Goal: Transaction & Acquisition: Purchase product/service

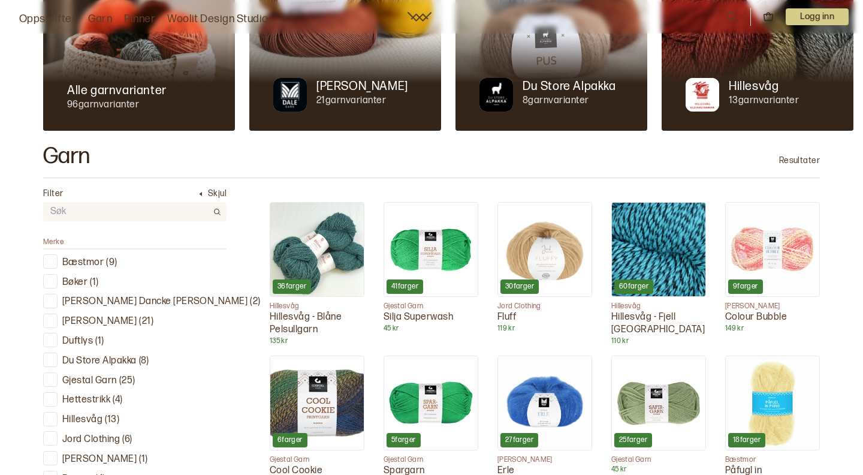
scroll to position [249, 0]
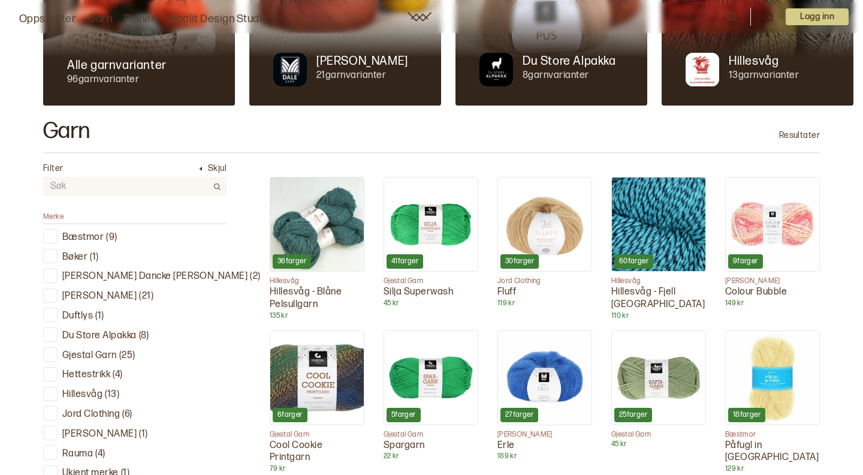
click at [347, 43] on div at bounding box center [345, 58] width 192 height 96
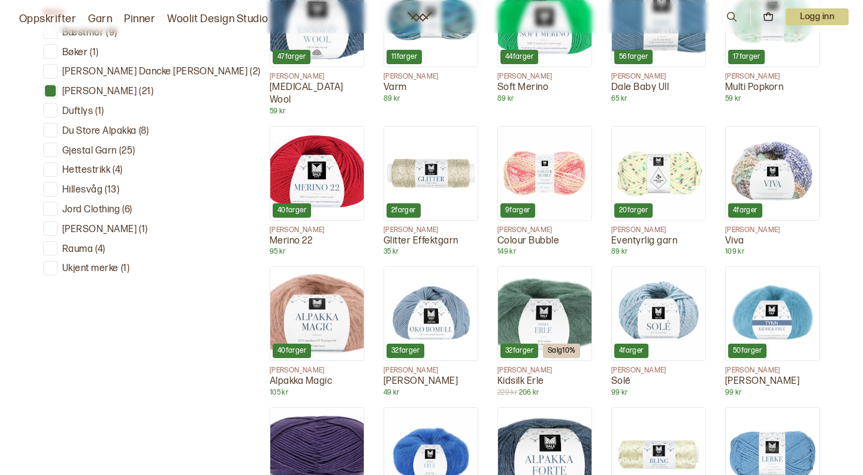
scroll to position [475, 0]
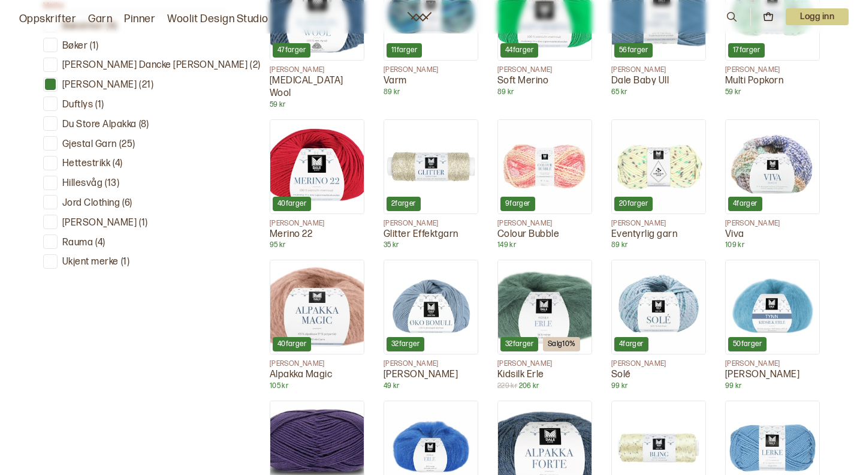
click at [287, 303] on img at bounding box center [316, 306] width 93 height 93
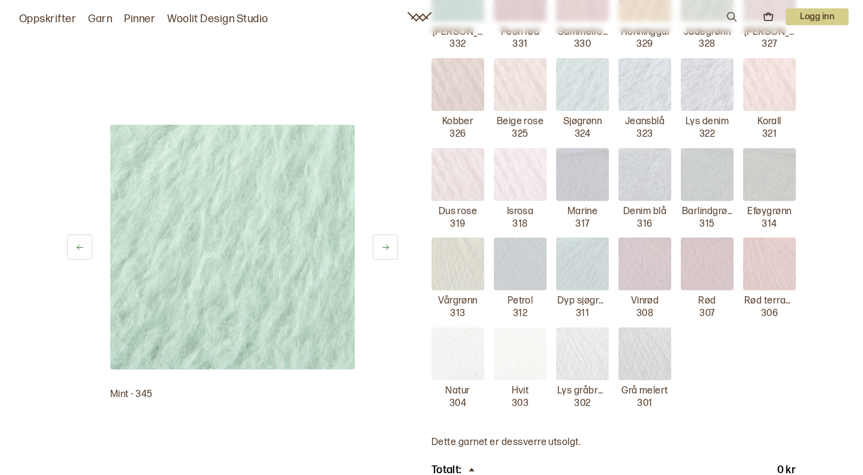
scroll to position [549, 0]
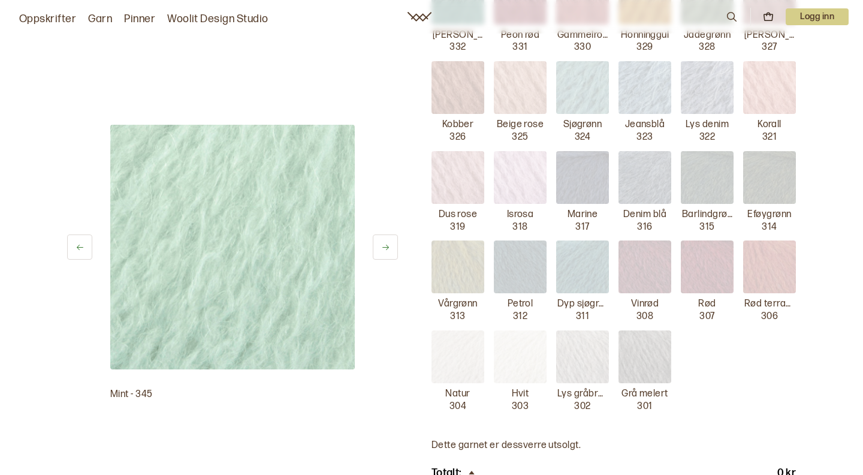
click at [766, 256] on img at bounding box center [769, 266] width 53 height 53
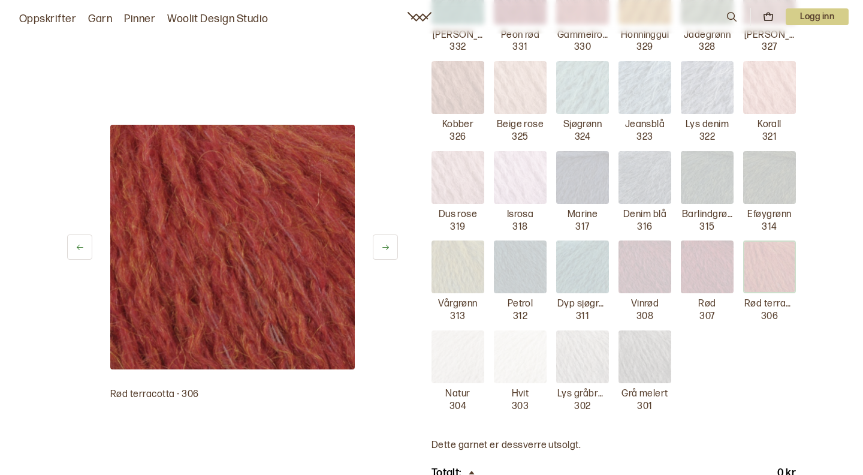
click at [704, 262] on img at bounding box center [707, 266] width 53 height 53
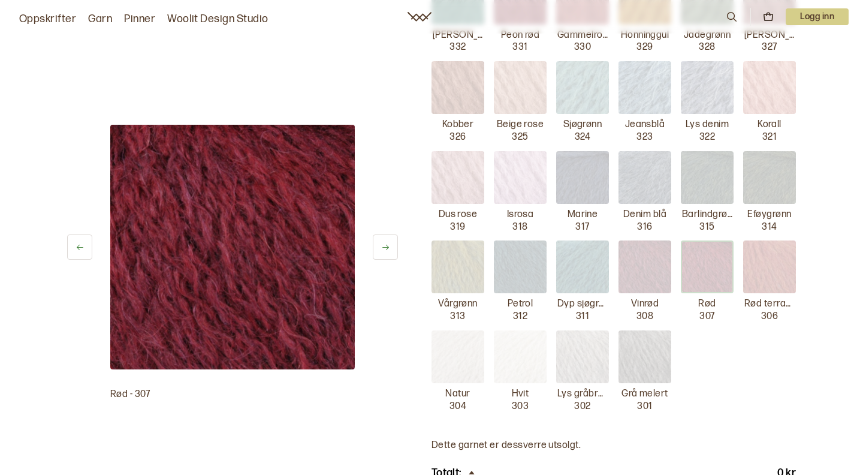
click at [648, 256] on img at bounding box center [644, 266] width 53 height 53
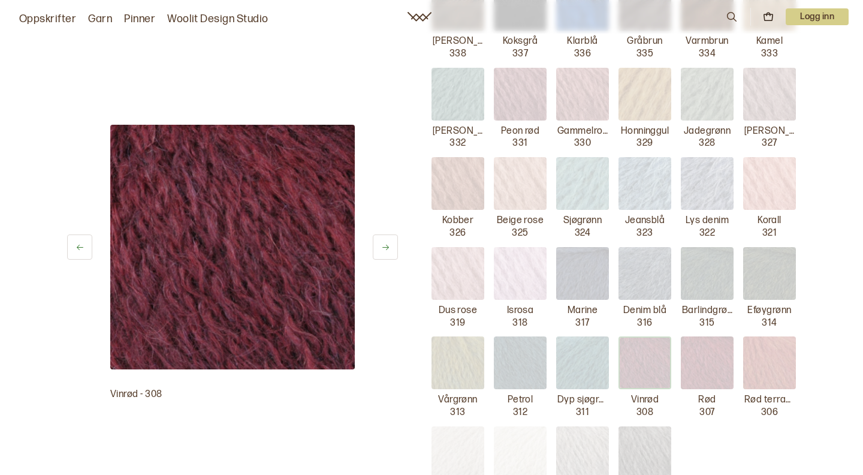
scroll to position [445, 0]
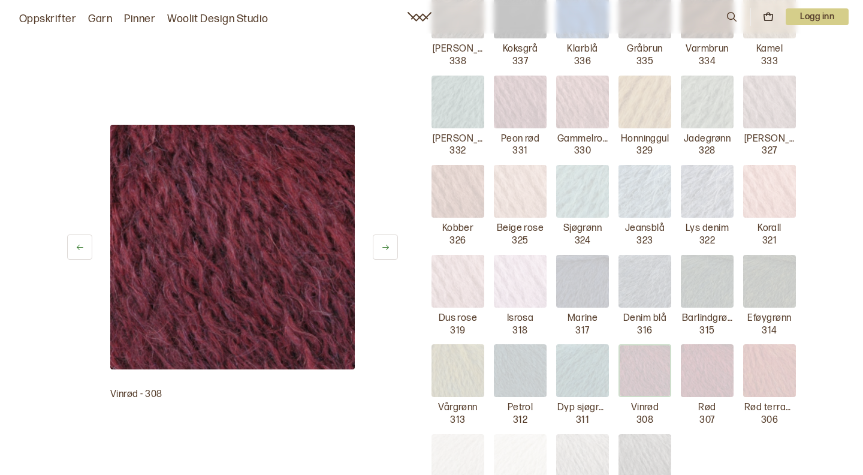
click at [467, 181] on img at bounding box center [458, 191] width 53 height 53
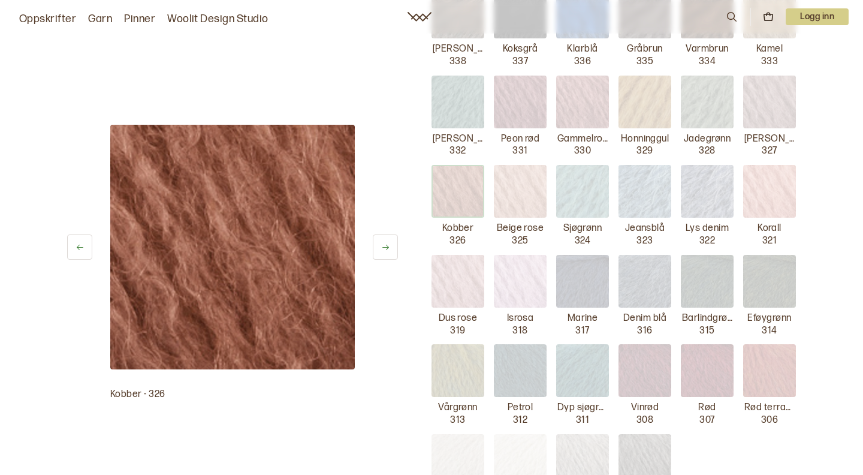
click at [511, 178] on img at bounding box center [520, 191] width 53 height 53
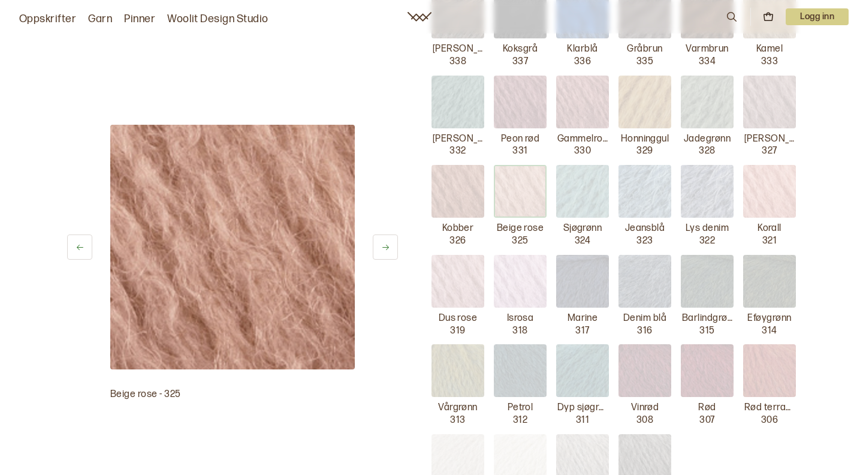
click at [778, 186] on img at bounding box center [769, 191] width 53 height 53
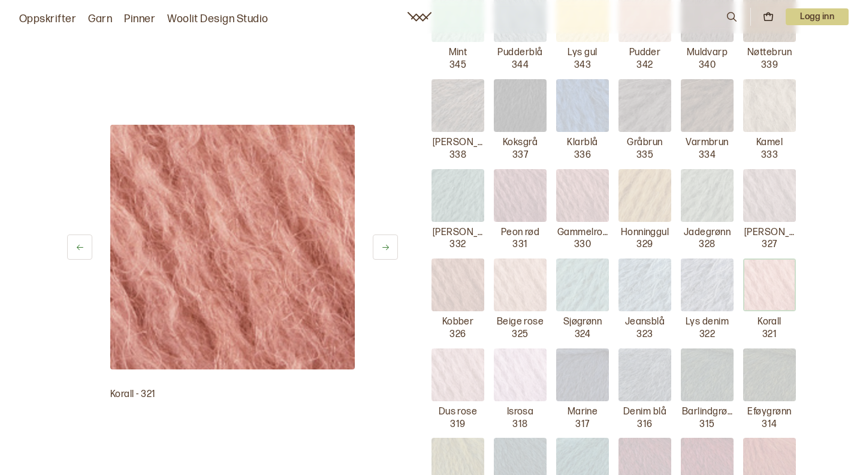
scroll to position [351, 0]
click at [596, 185] on img at bounding box center [582, 196] width 53 height 53
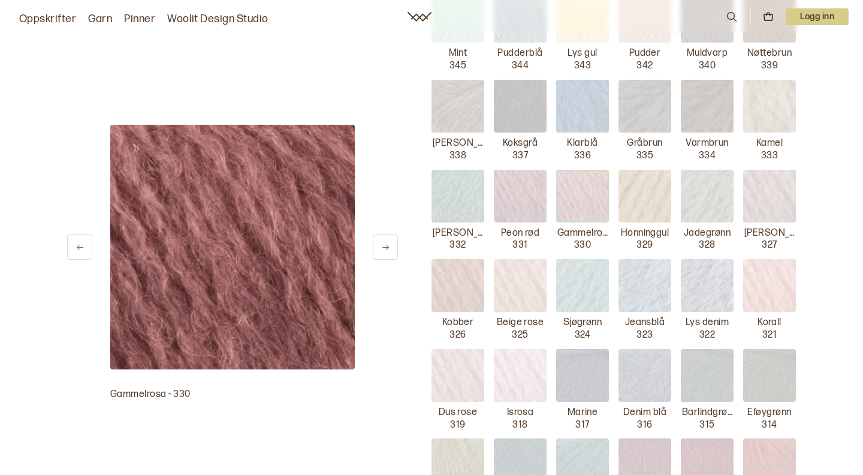
click at [458, 102] on img at bounding box center [458, 106] width 53 height 53
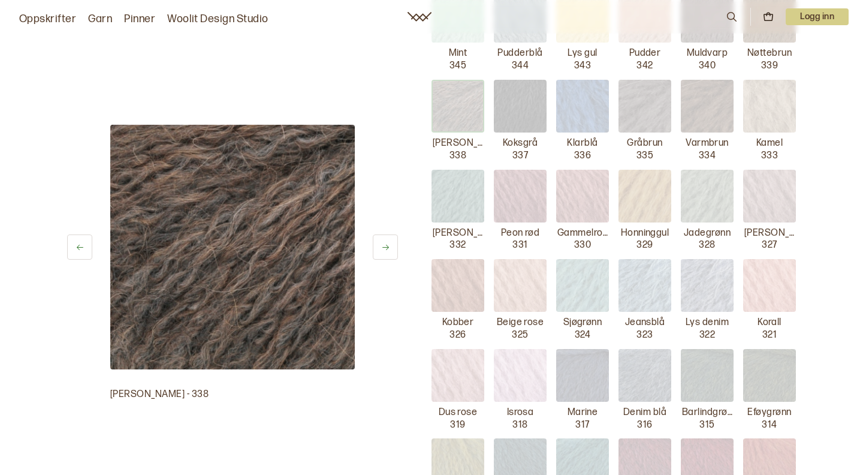
click at [653, 102] on img at bounding box center [644, 106] width 53 height 53
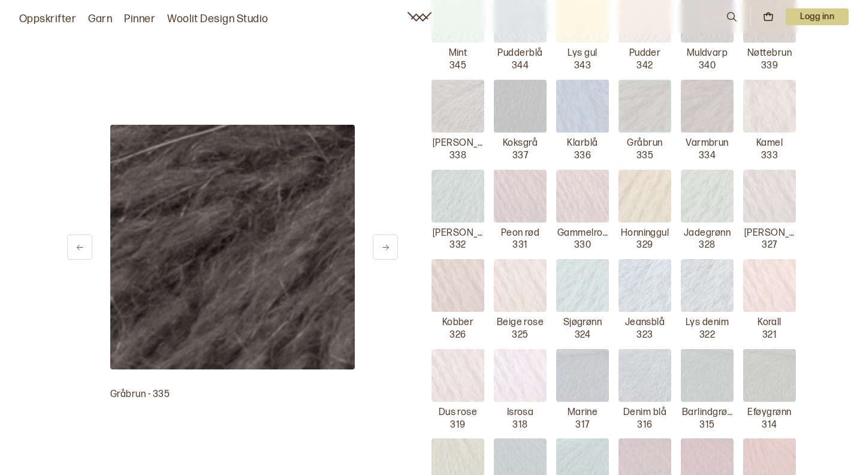
click at [697, 102] on img at bounding box center [707, 106] width 53 height 53
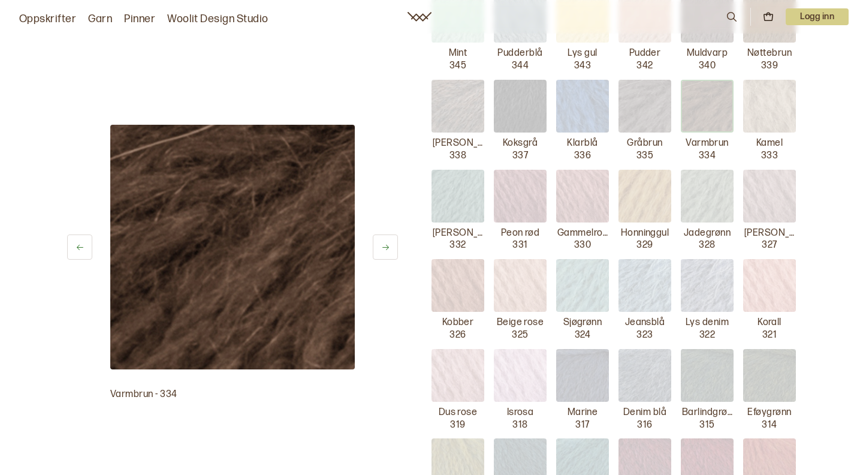
click at [765, 95] on img at bounding box center [769, 106] width 53 height 53
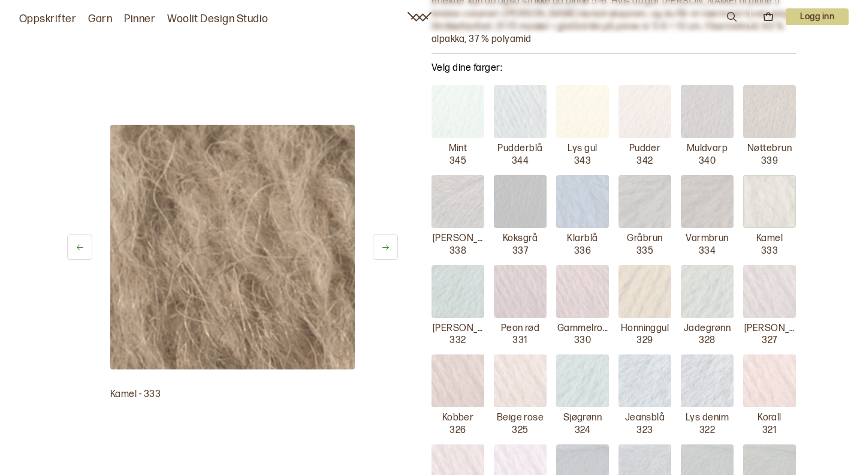
scroll to position [253, 0]
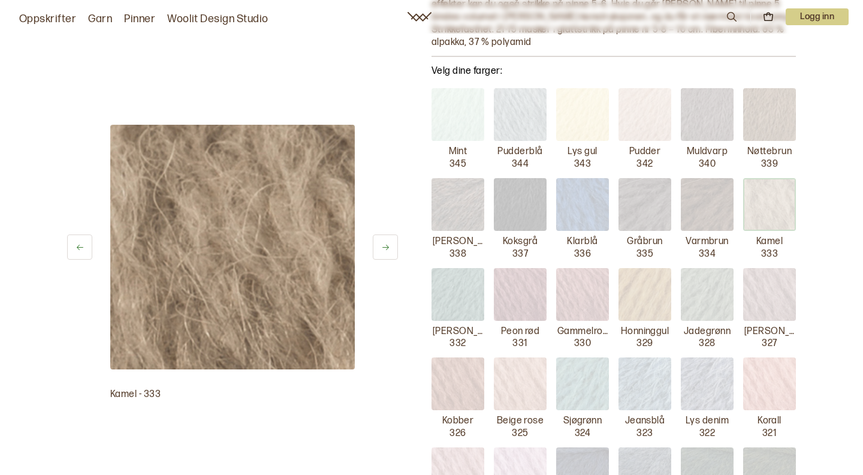
click at [777, 98] on img at bounding box center [769, 114] width 53 height 53
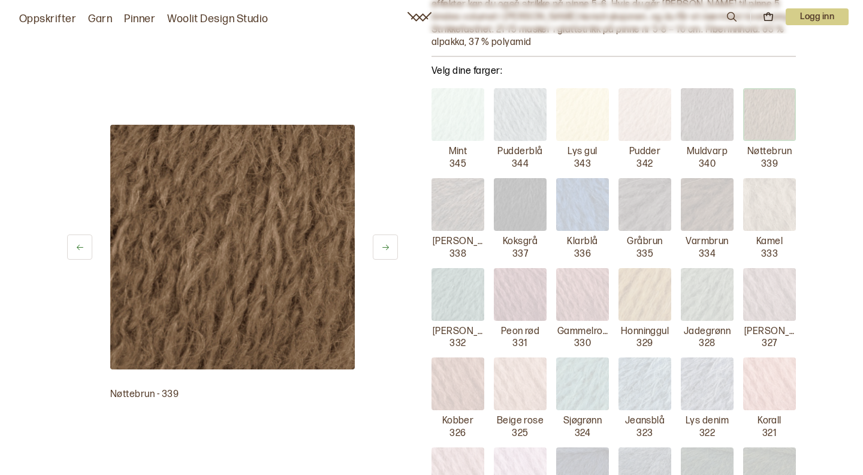
click at [703, 108] on img at bounding box center [707, 114] width 53 height 53
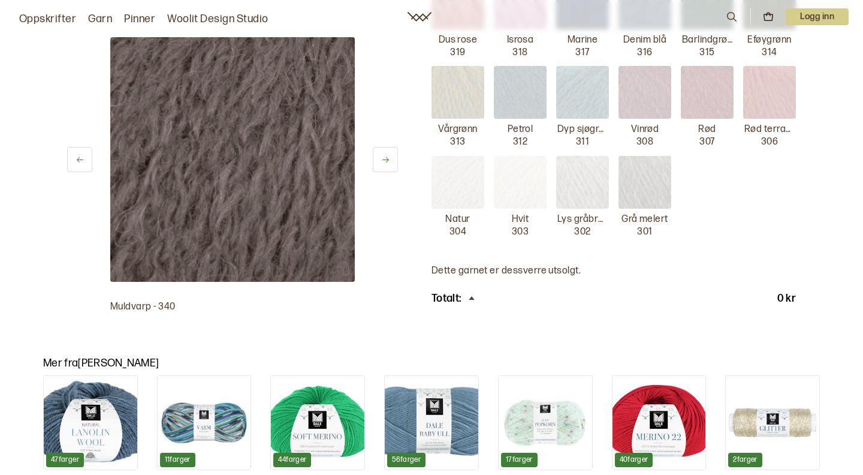
scroll to position [726, 0]
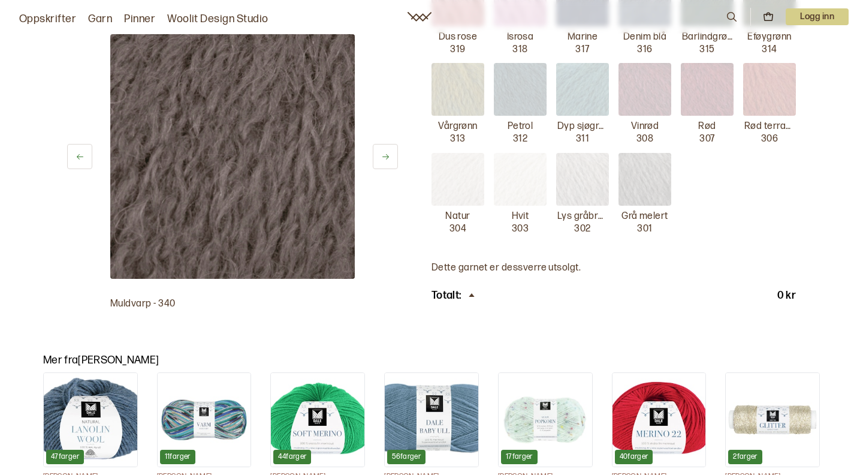
click at [583, 163] on img at bounding box center [582, 179] width 53 height 53
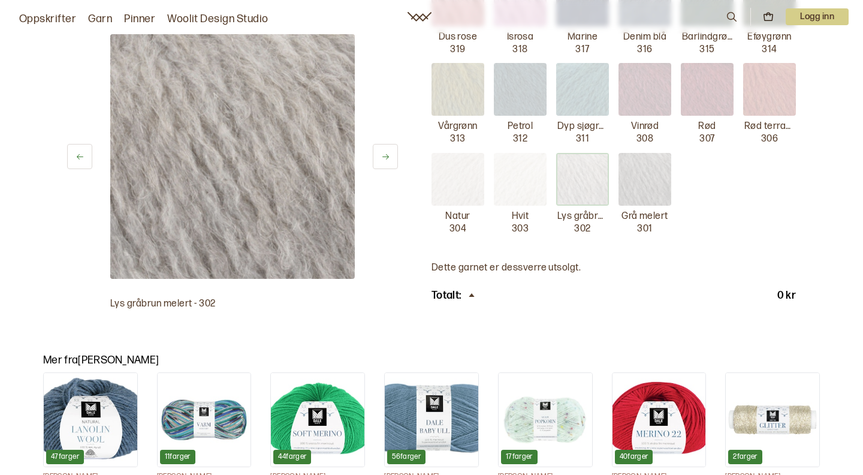
click at [456, 177] on img at bounding box center [458, 179] width 53 height 53
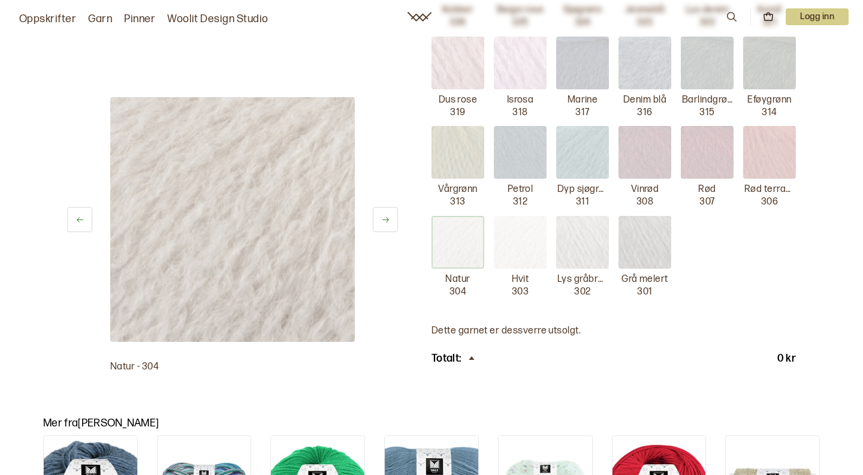
scroll to position [660, 0]
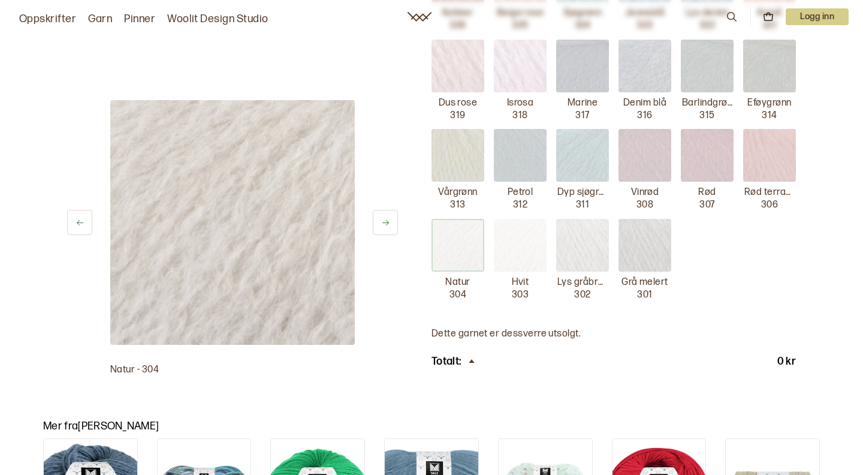
click at [764, 140] on img at bounding box center [769, 155] width 53 height 53
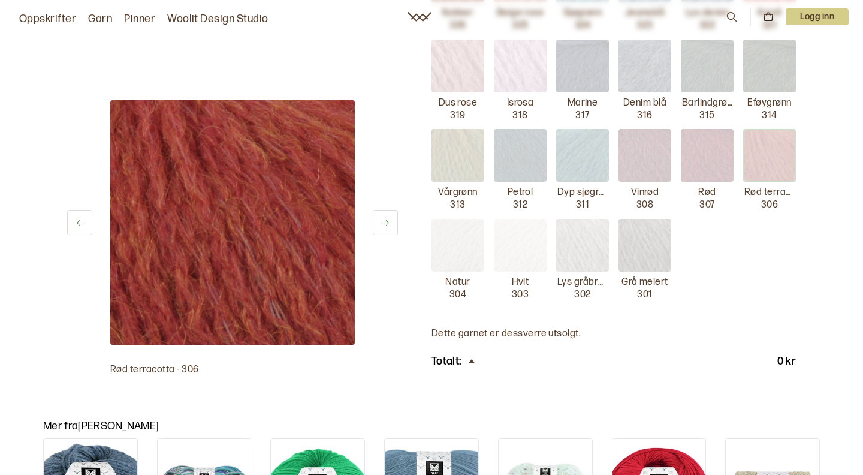
click at [709, 147] on img at bounding box center [707, 155] width 53 height 53
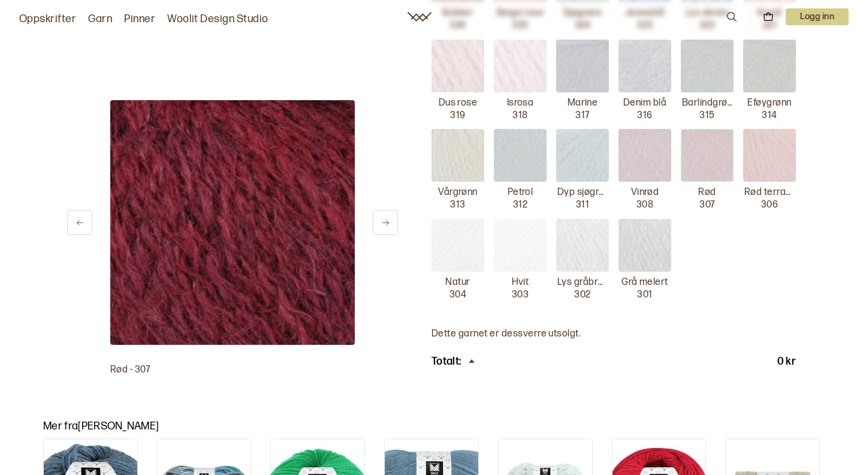
click at [652, 146] on img at bounding box center [644, 155] width 53 height 53
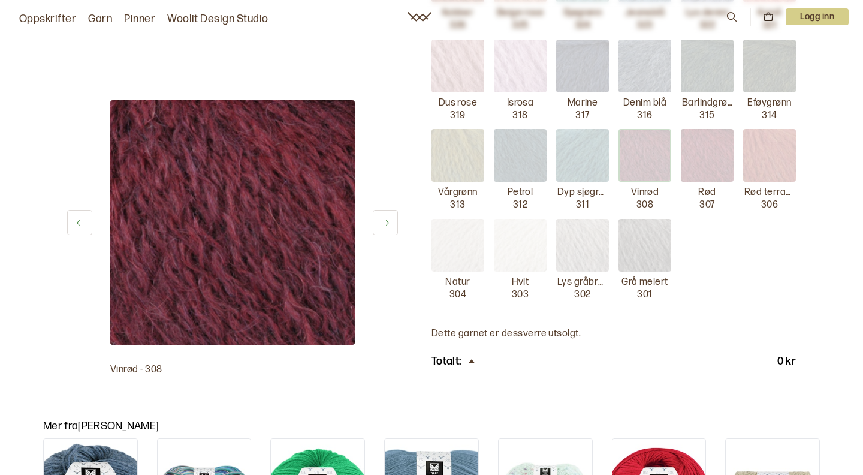
click at [782, 138] on img at bounding box center [769, 155] width 53 height 53
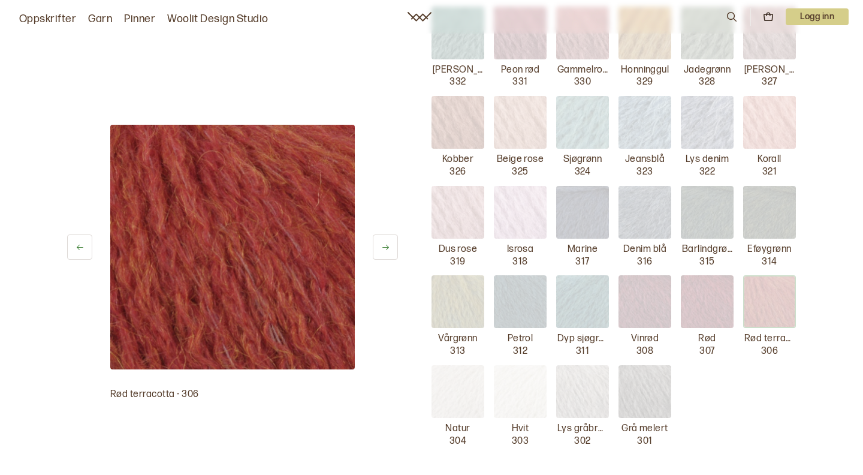
scroll to position [512, 0]
click at [467, 116] on img at bounding box center [458, 124] width 53 height 53
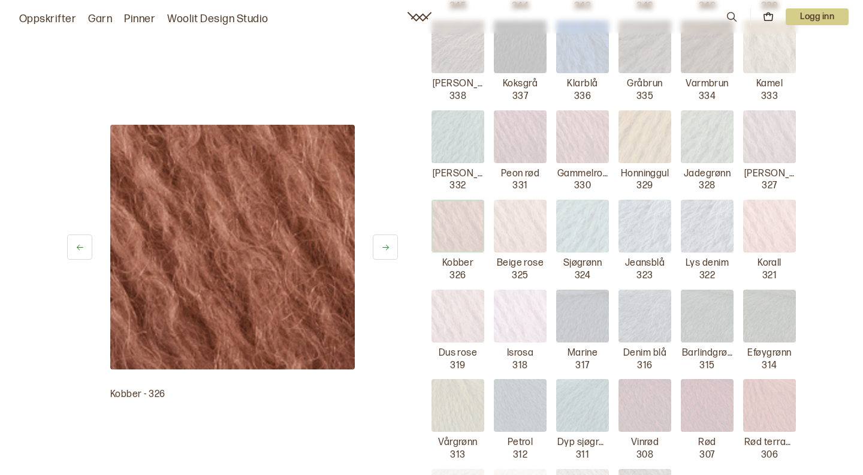
scroll to position [400, 0]
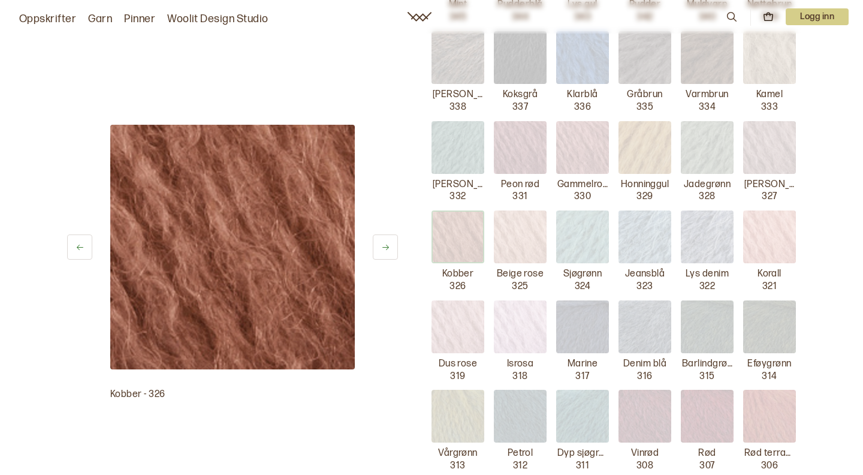
click at [511, 138] on img at bounding box center [520, 147] width 53 height 53
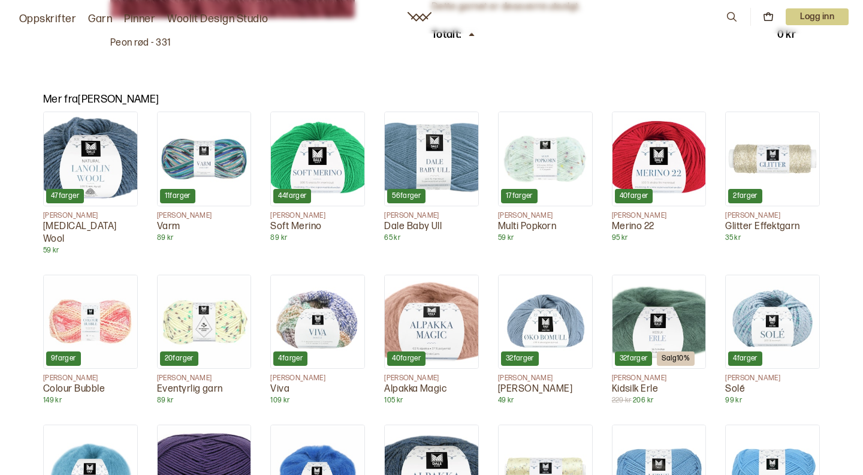
scroll to position [992, 0]
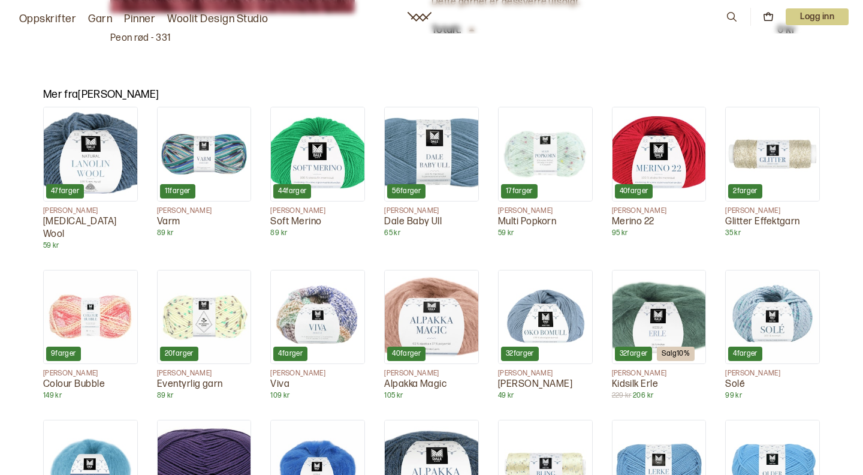
click at [458, 285] on img at bounding box center [431, 316] width 93 height 93
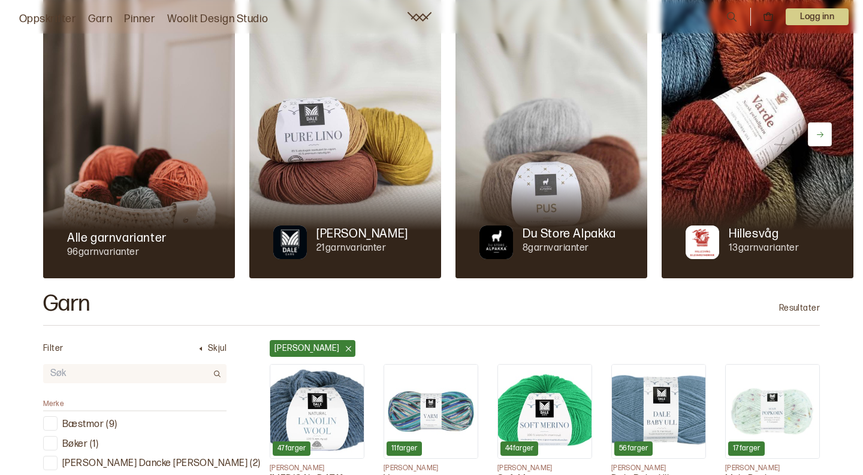
scroll to position [76, 0]
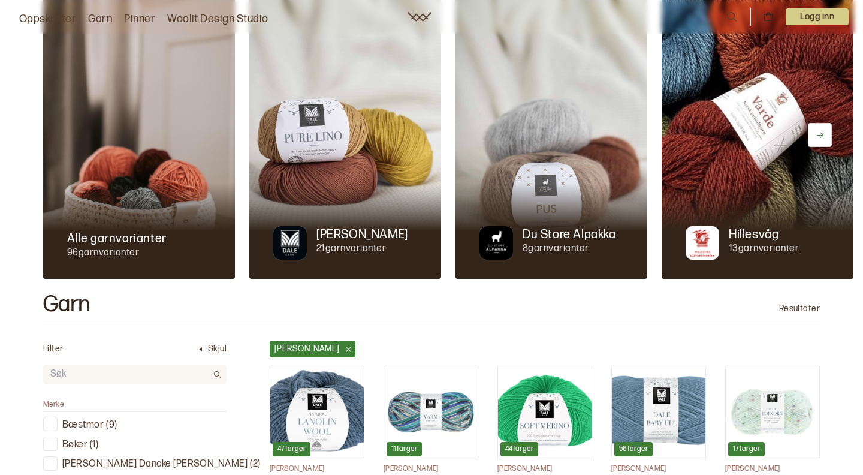
click at [339, 124] on img at bounding box center [345, 135] width 192 height 288
click at [329, 145] on img at bounding box center [345, 135] width 192 height 288
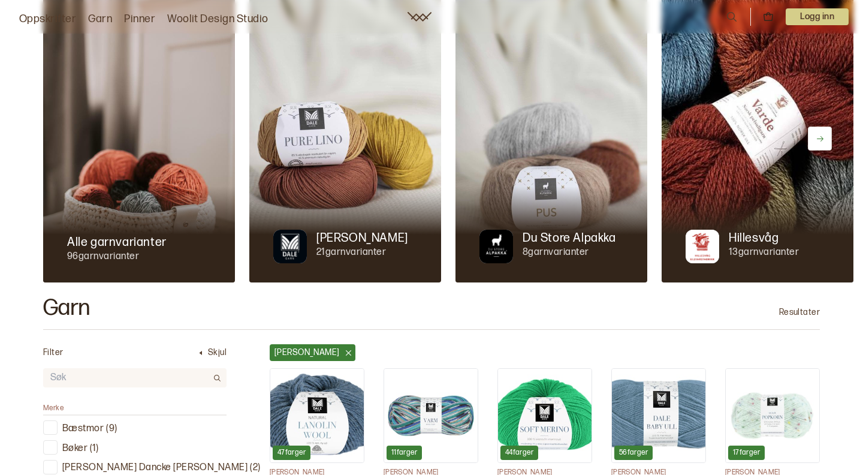
scroll to position [70, 0]
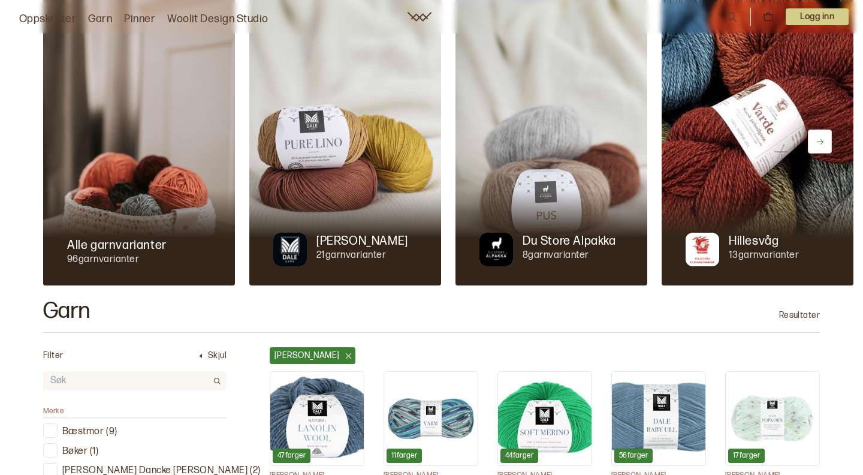
click at [329, 145] on img at bounding box center [345, 142] width 192 height 288
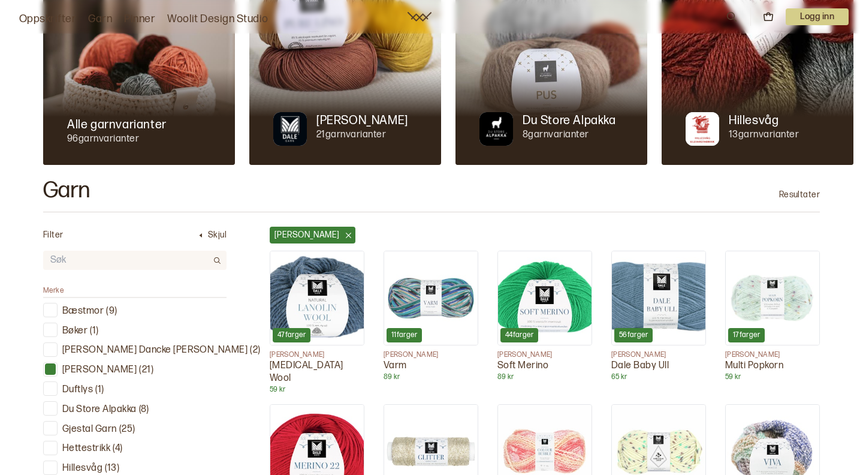
scroll to position [200, 0]
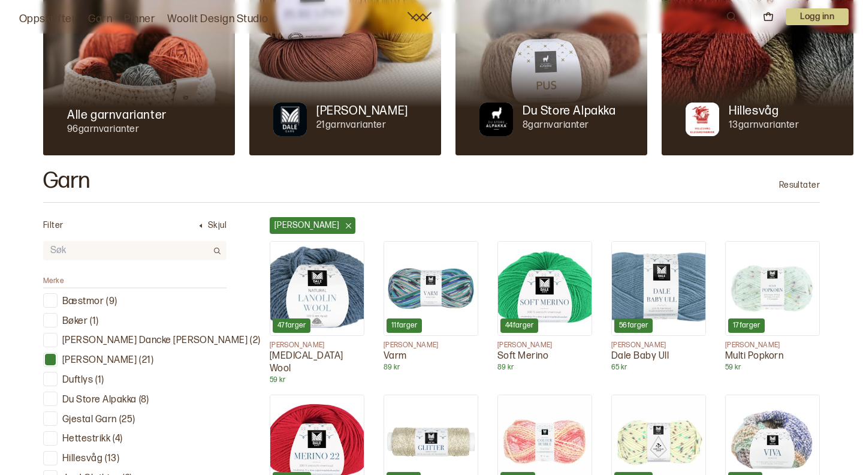
click at [316, 283] on img at bounding box center [316, 288] width 93 height 93
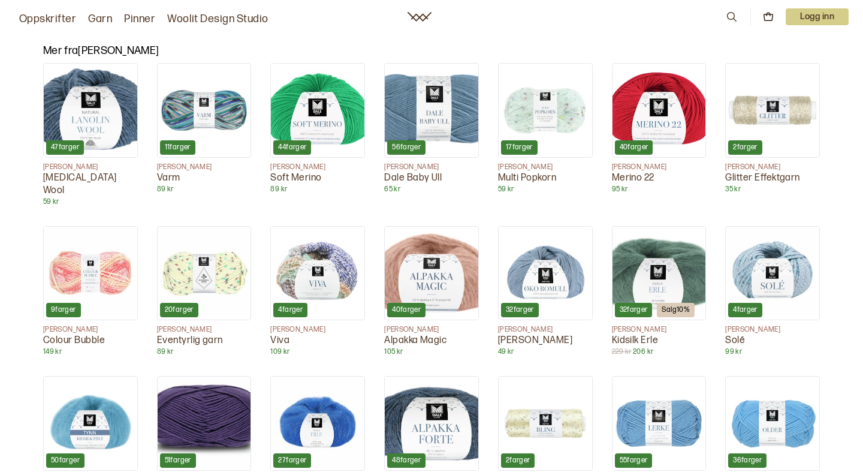
scroll to position [1194, 0]
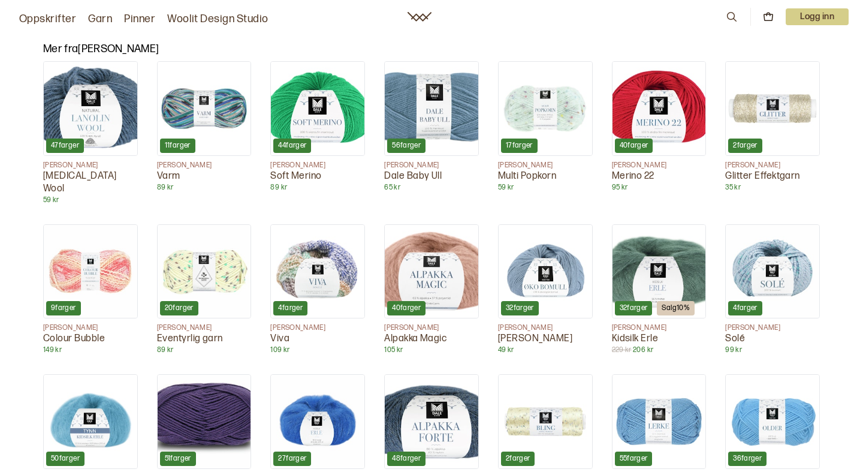
click at [454, 244] on img at bounding box center [431, 271] width 93 height 93
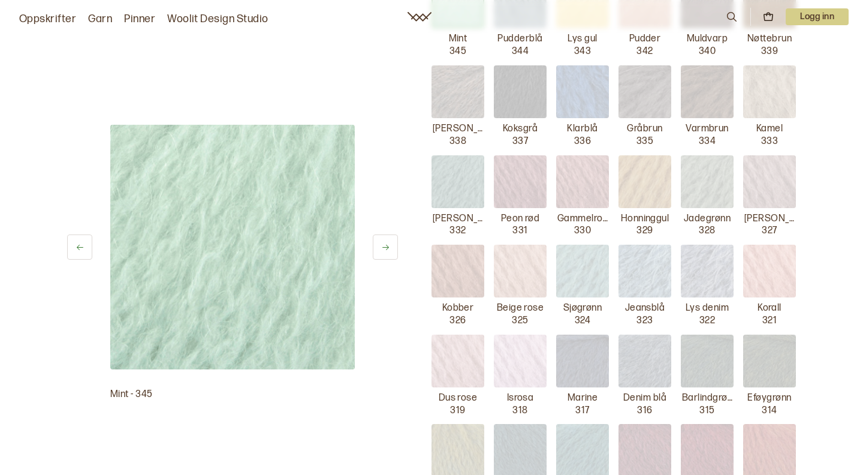
scroll to position [367, 0]
click at [453, 257] on img at bounding box center [458, 269] width 53 height 53
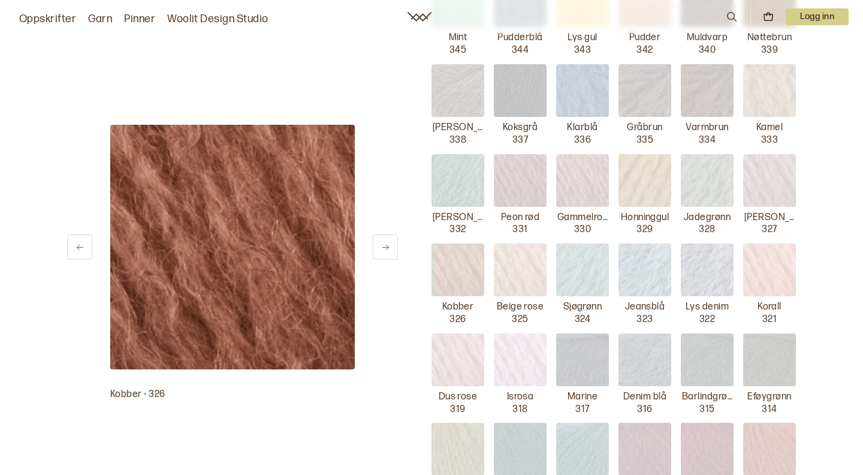
click at [767, 259] on img at bounding box center [769, 269] width 53 height 53
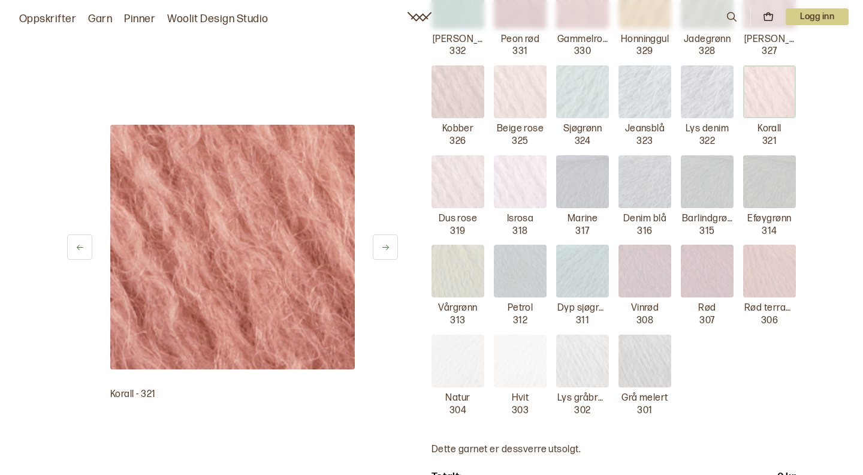
scroll to position [546, 0]
click at [773, 256] on img at bounding box center [769, 269] width 53 height 53
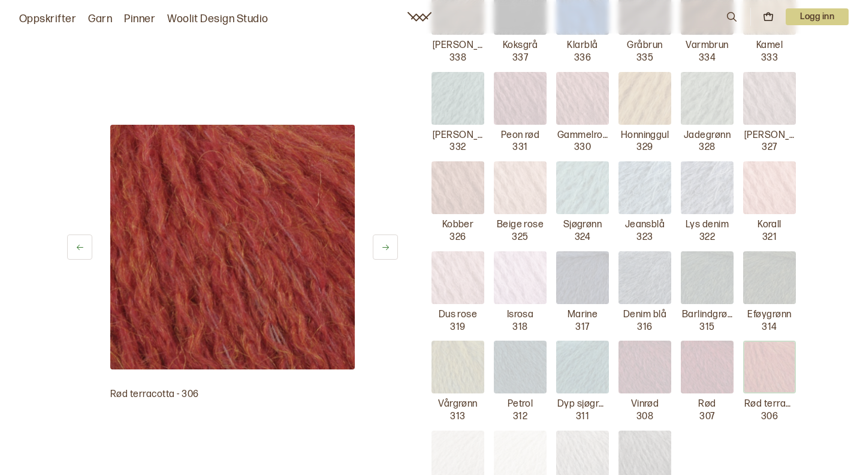
scroll to position [445, 0]
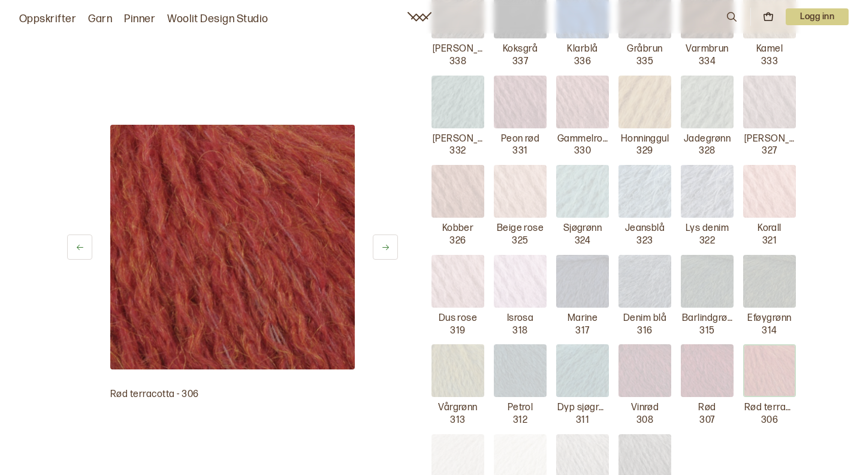
click at [469, 178] on img at bounding box center [458, 191] width 53 height 53
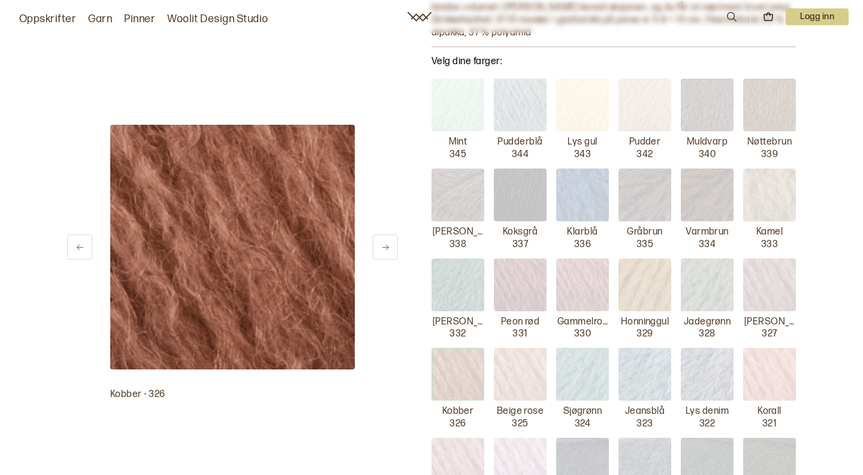
scroll to position [264, 0]
click at [384, 243] on icon at bounding box center [385, 247] width 9 height 9
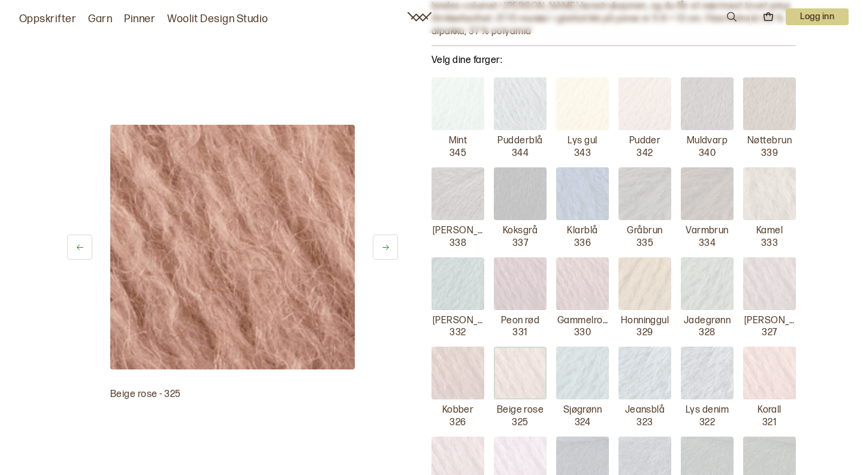
click at [384, 243] on icon at bounding box center [385, 247] width 9 height 9
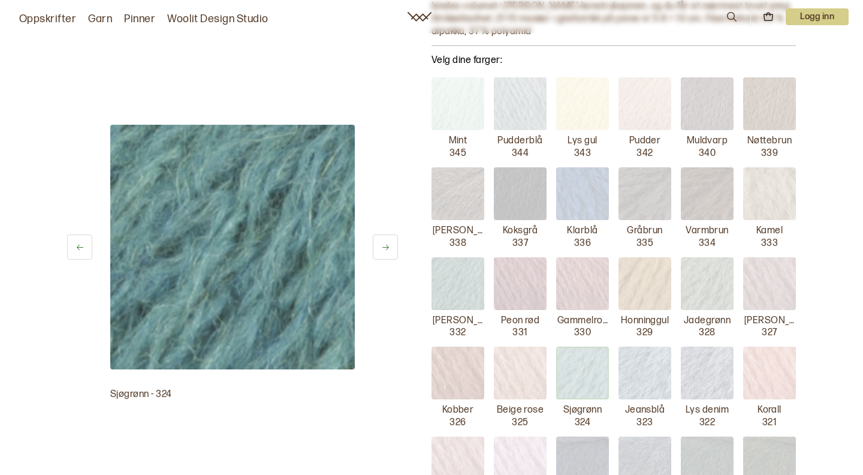
click at [384, 243] on icon at bounding box center [385, 247] width 9 height 9
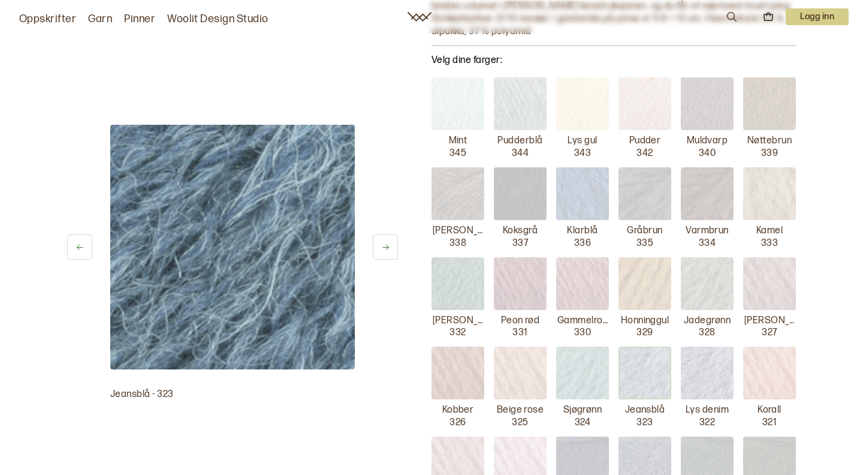
click at [384, 243] on icon at bounding box center [385, 247] width 9 height 9
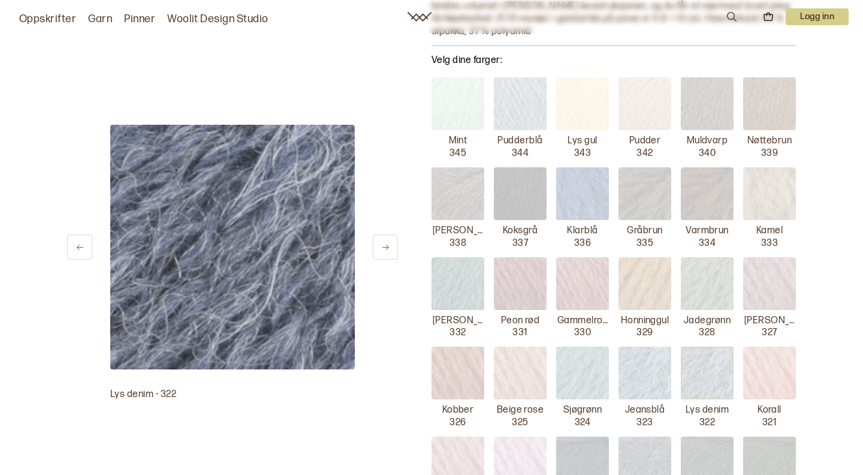
click at [384, 243] on icon at bounding box center [385, 247] width 9 height 9
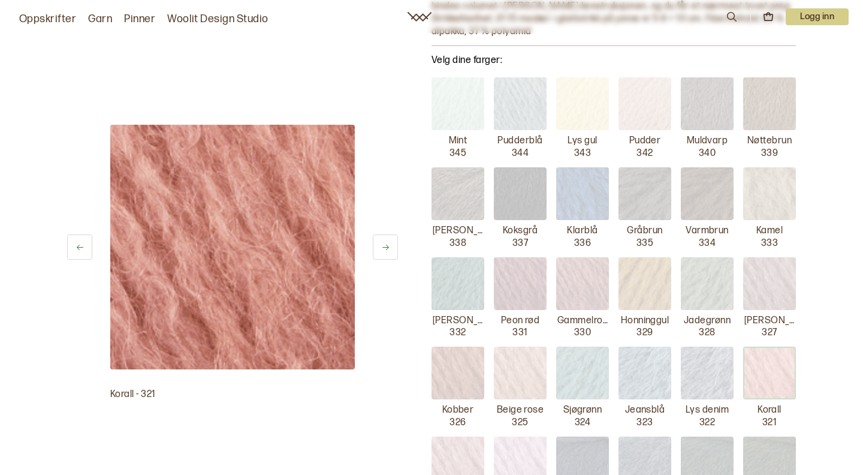
click at [384, 243] on icon at bounding box center [385, 247] width 9 height 9
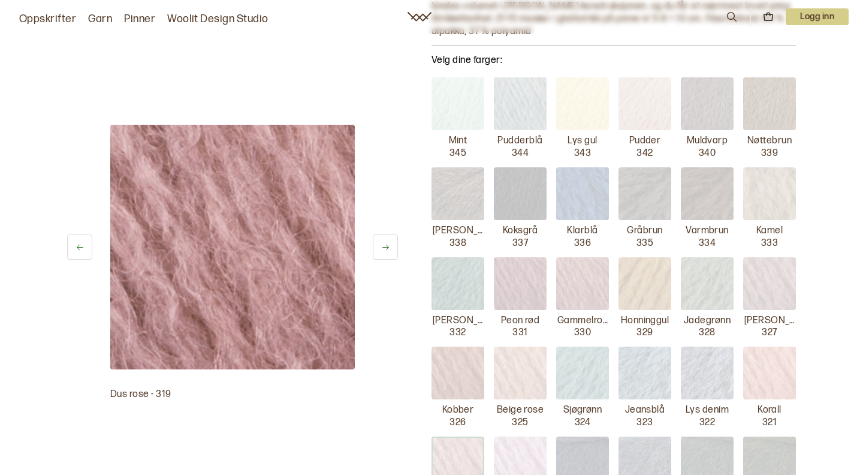
click at [384, 243] on icon at bounding box center [385, 247] width 9 height 9
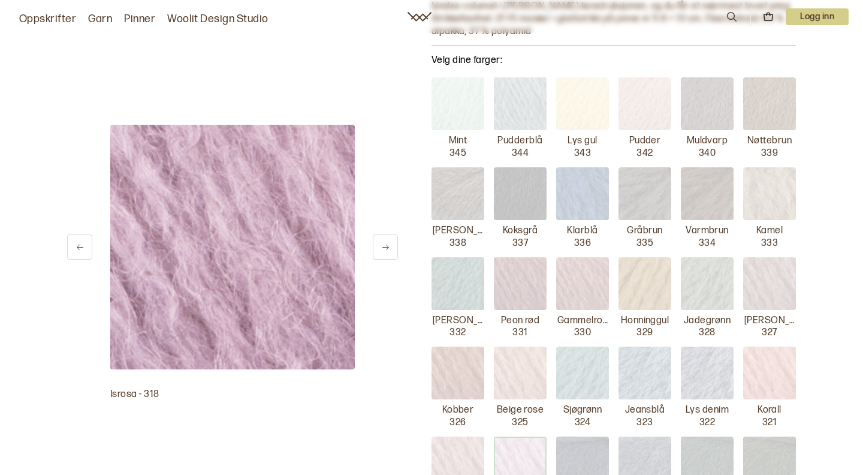
click at [384, 243] on icon at bounding box center [385, 247] width 9 height 9
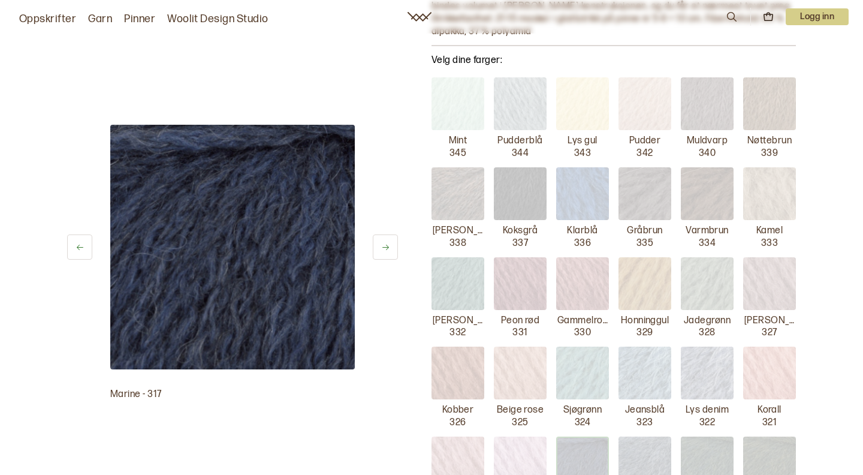
click at [384, 243] on icon at bounding box center [385, 247] width 9 height 9
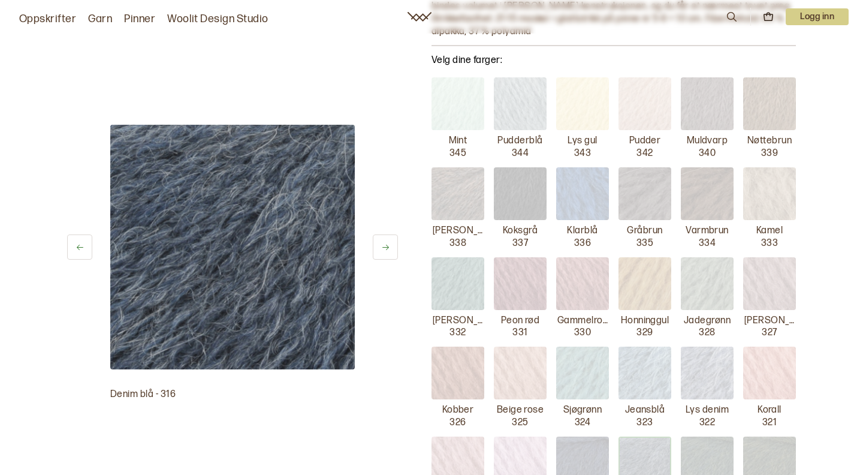
click at [384, 243] on icon at bounding box center [385, 247] width 9 height 9
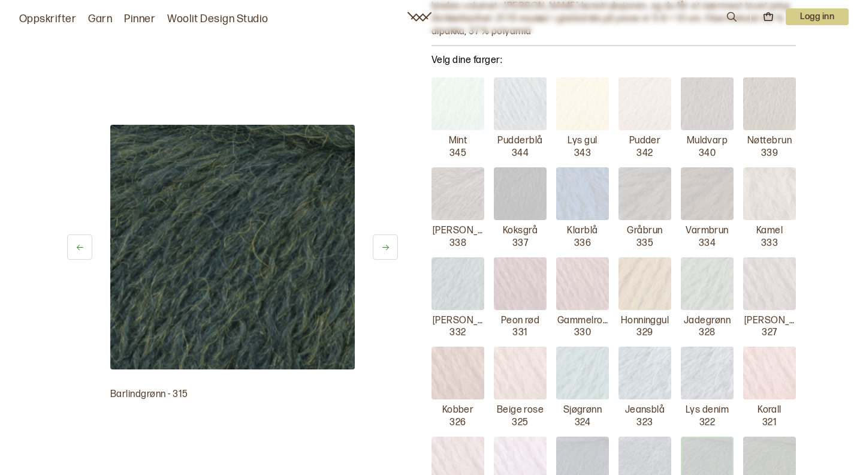
click at [384, 243] on icon at bounding box center [385, 247] width 9 height 9
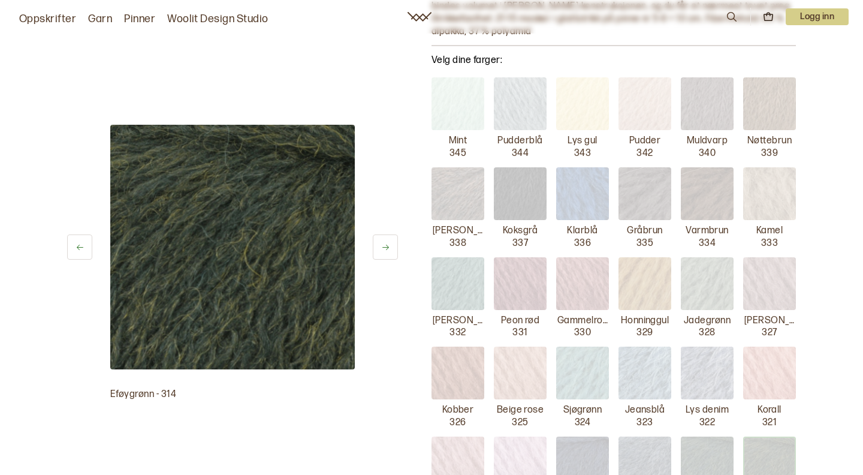
click at [384, 243] on icon at bounding box center [385, 247] width 9 height 9
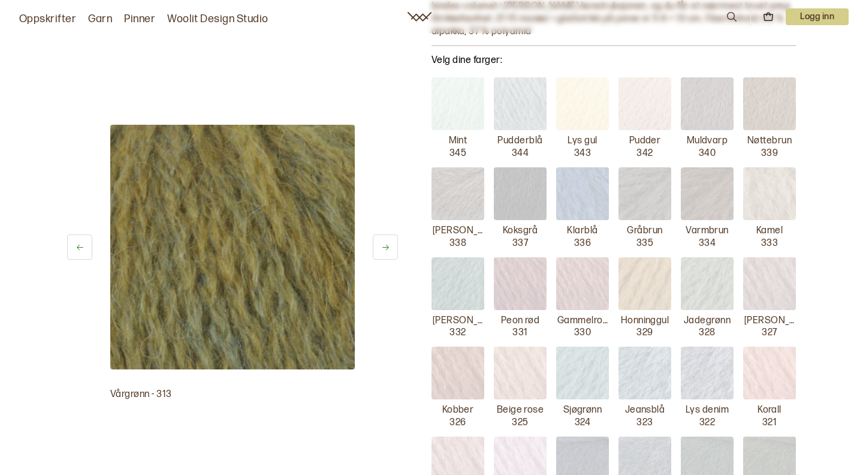
click at [384, 243] on icon at bounding box center [385, 247] width 9 height 9
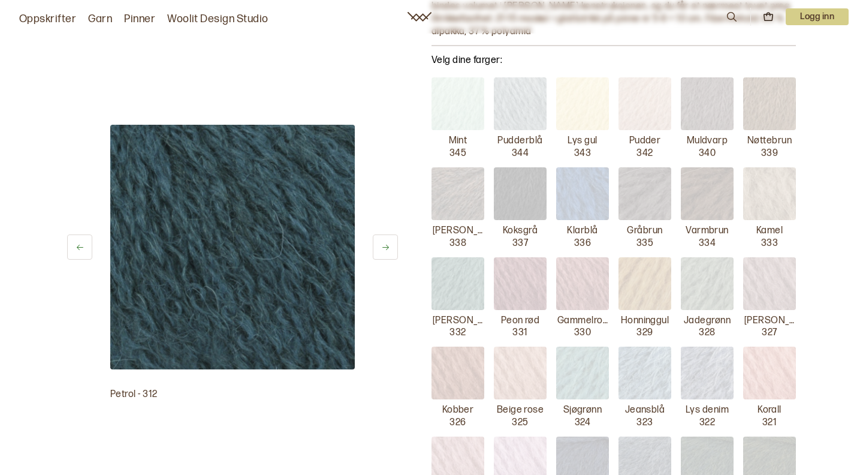
click at [384, 243] on icon at bounding box center [385, 247] width 9 height 9
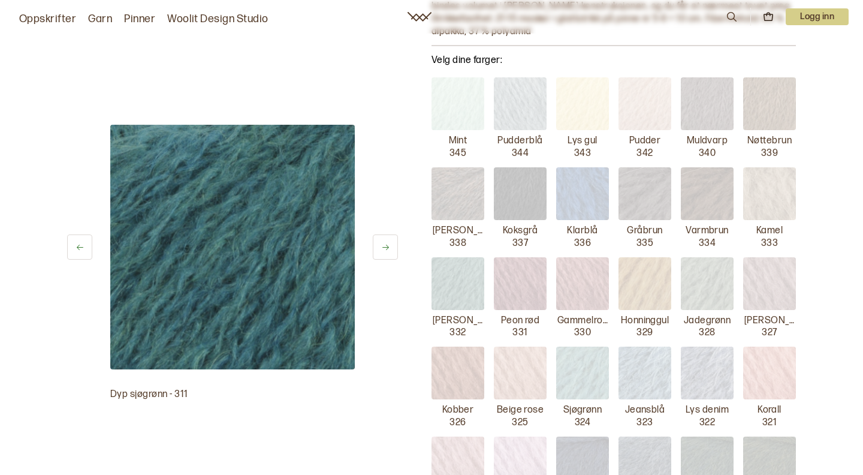
click at [384, 243] on icon at bounding box center [385, 247] width 9 height 9
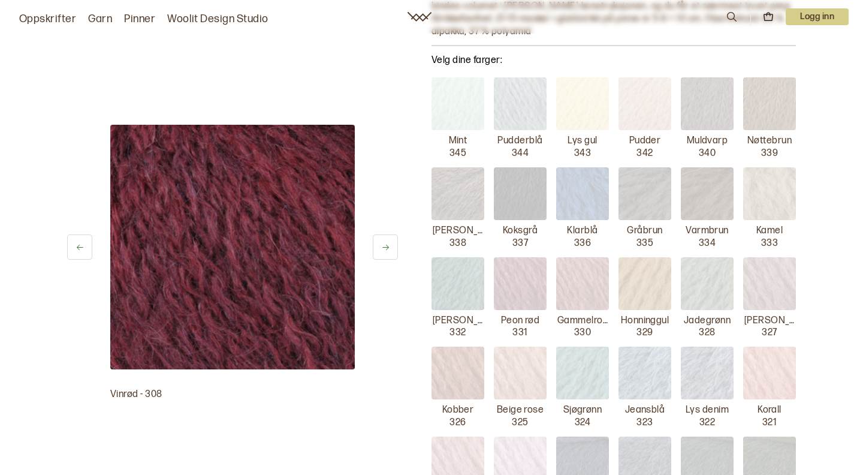
click at [384, 243] on icon at bounding box center [385, 247] width 9 height 9
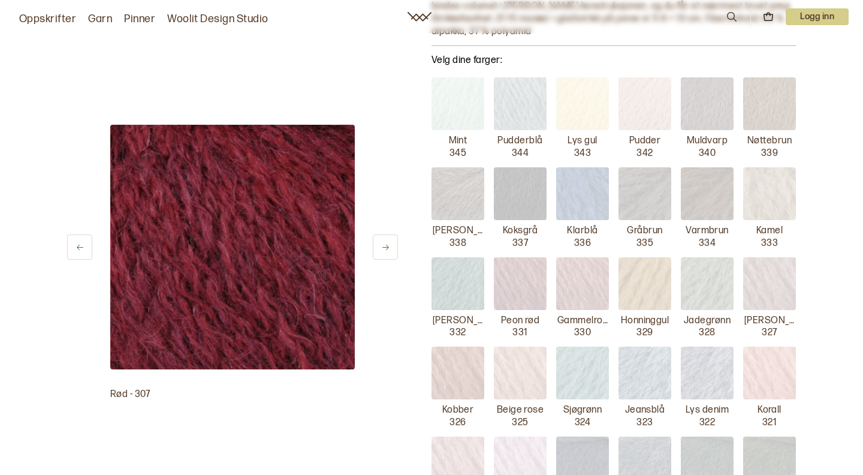
click at [384, 243] on icon at bounding box center [385, 247] width 9 height 9
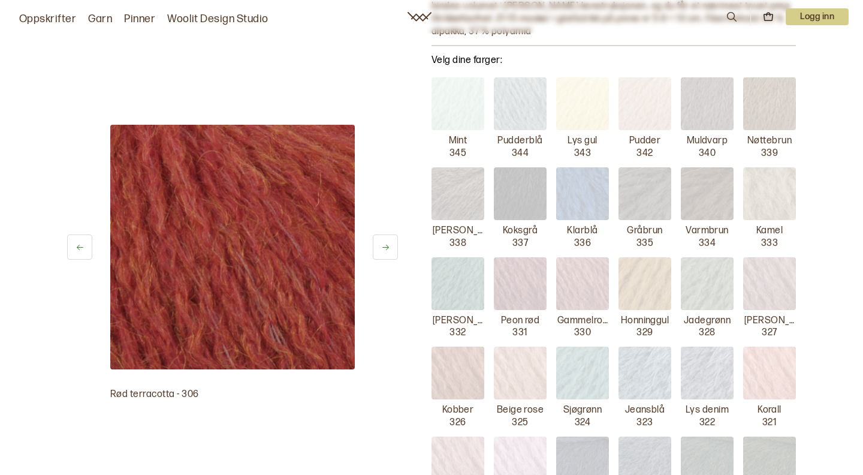
click at [384, 243] on icon at bounding box center [385, 247] width 9 height 9
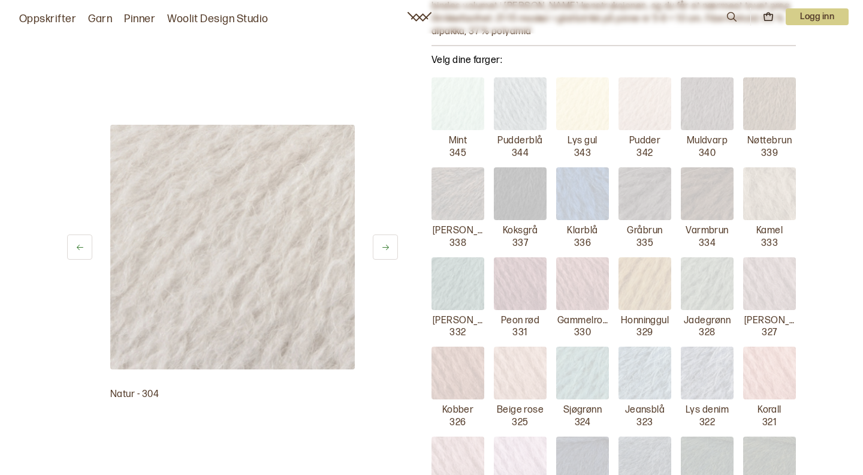
click at [384, 243] on icon at bounding box center [385, 247] width 9 height 9
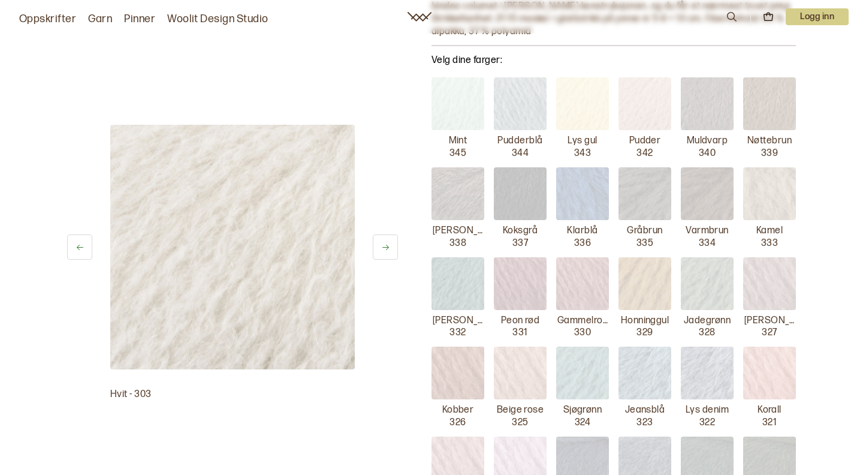
click at [384, 243] on icon at bounding box center [385, 247] width 9 height 9
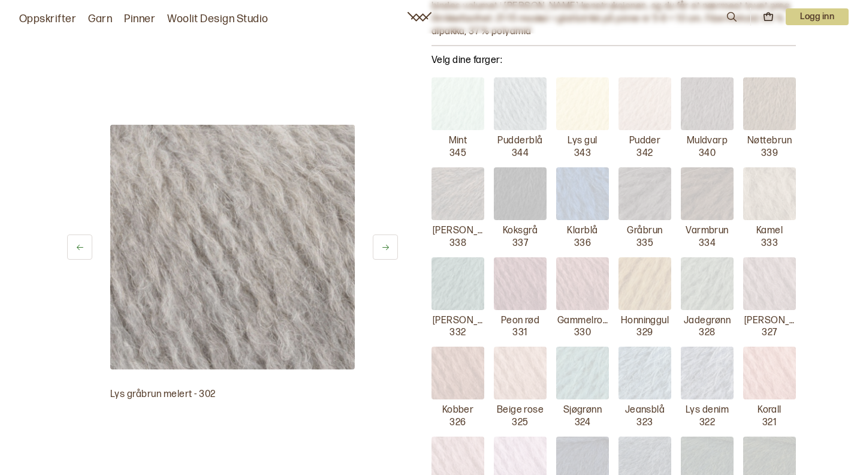
click at [384, 243] on icon at bounding box center [385, 247] width 9 height 9
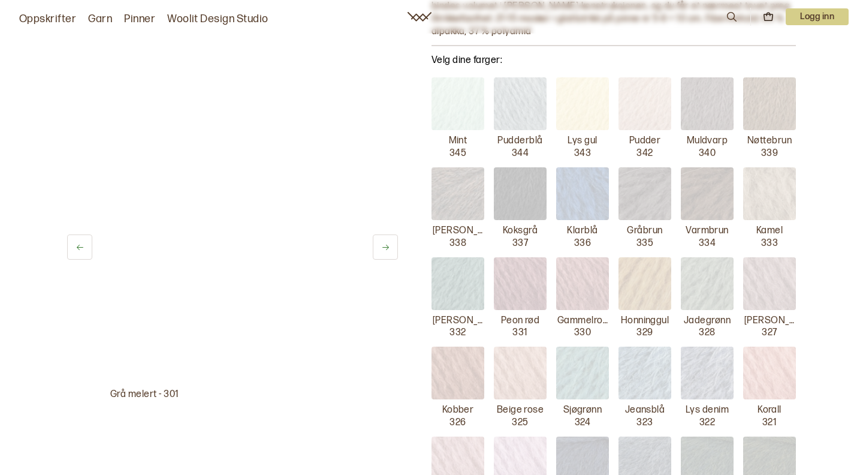
click at [384, 243] on icon at bounding box center [385, 247] width 9 height 9
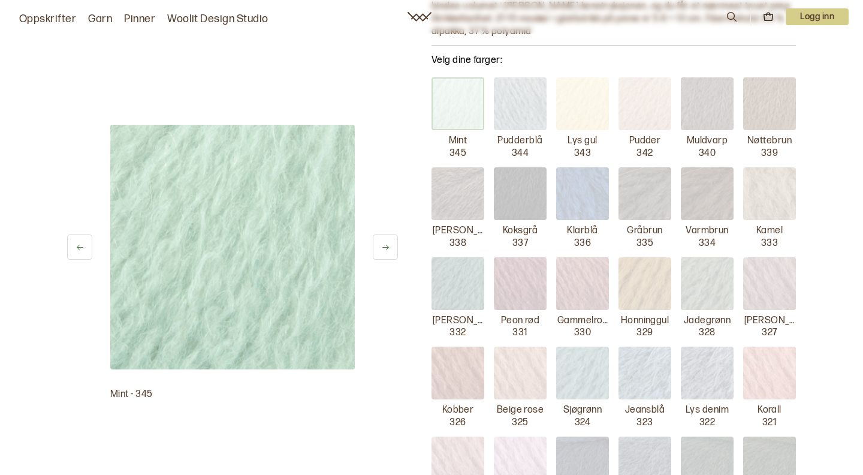
click at [384, 243] on icon at bounding box center [385, 247] width 9 height 9
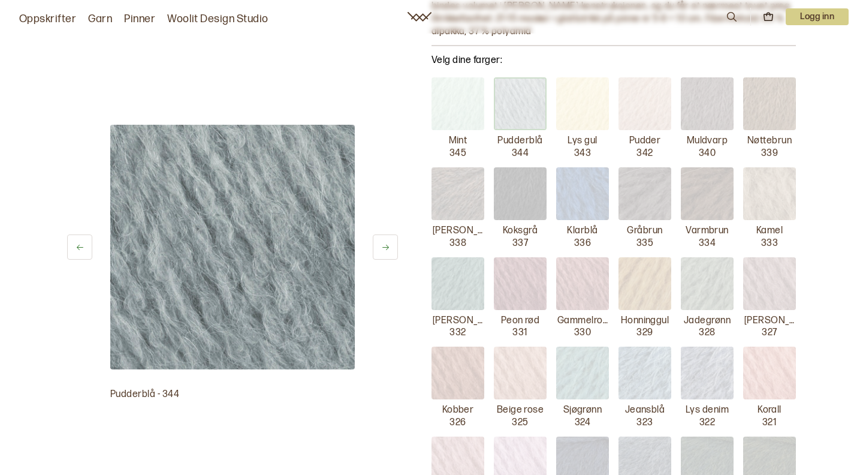
click at [384, 243] on icon at bounding box center [385, 247] width 9 height 9
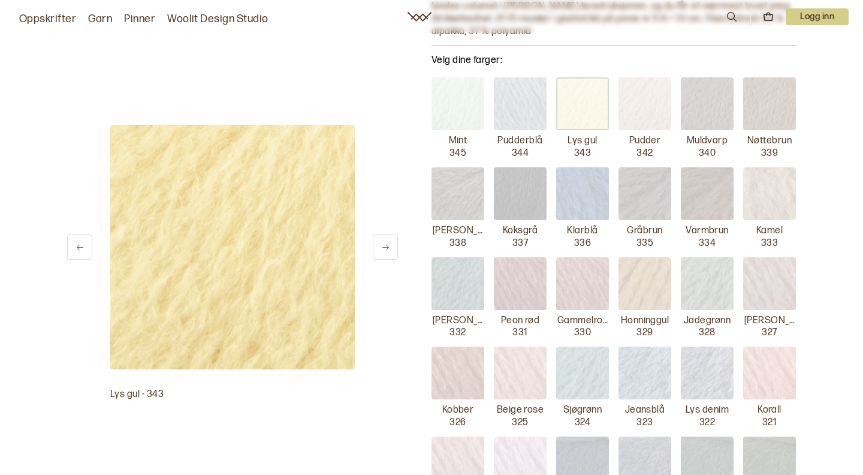
click at [384, 243] on icon at bounding box center [385, 247] width 9 height 9
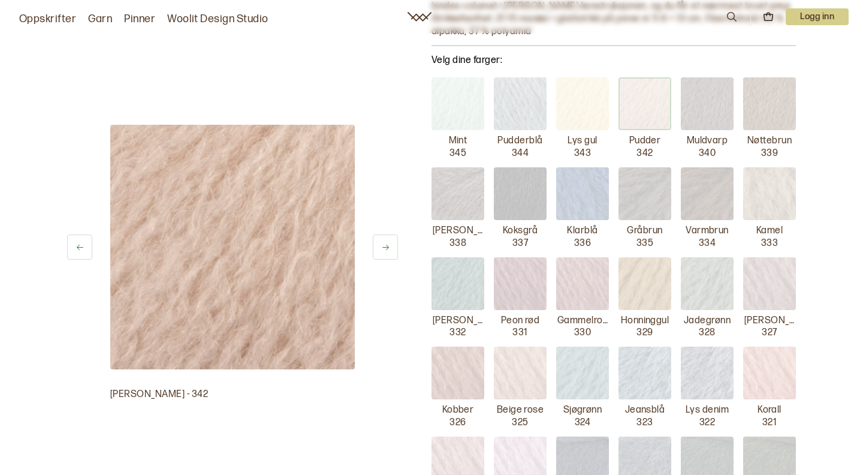
click at [384, 243] on icon at bounding box center [385, 247] width 9 height 9
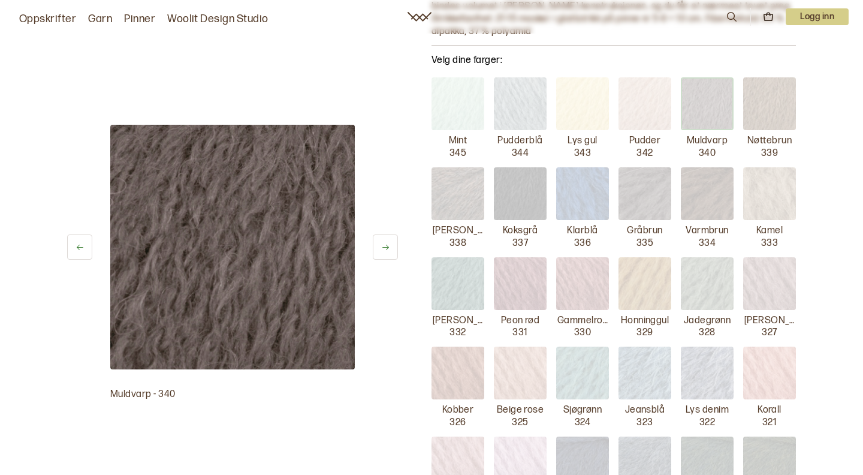
click at [384, 243] on icon at bounding box center [385, 247] width 9 height 9
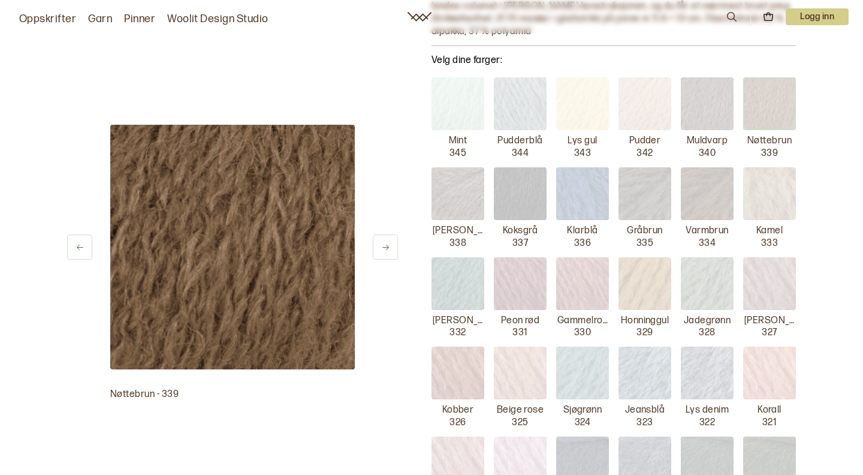
click at [384, 243] on icon at bounding box center [385, 247] width 9 height 9
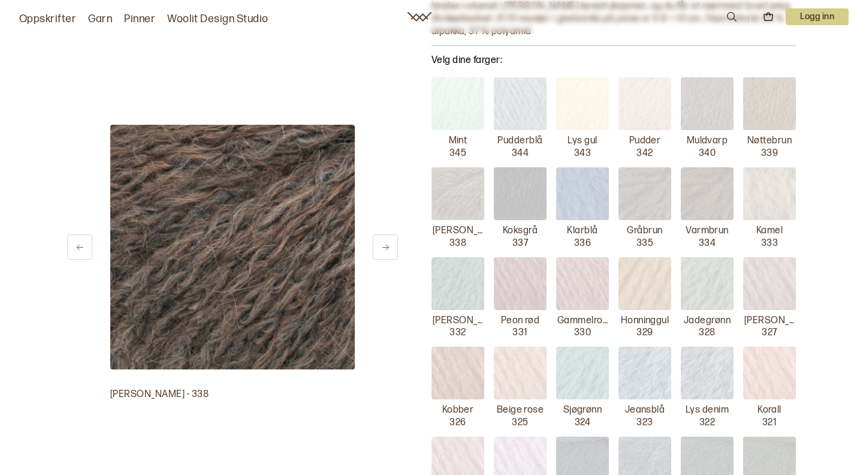
click at [384, 243] on icon at bounding box center [385, 247] width 9 height 9
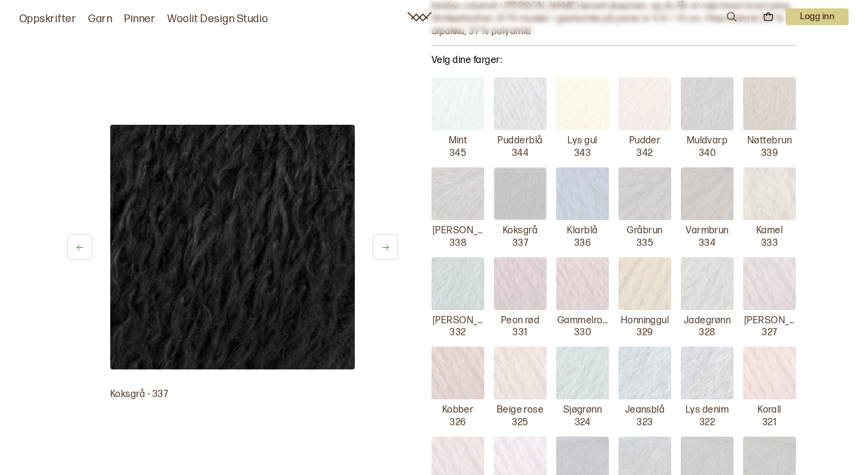
click at [384, 243] on icon at bounding box center [385, 247] width 9 height 9
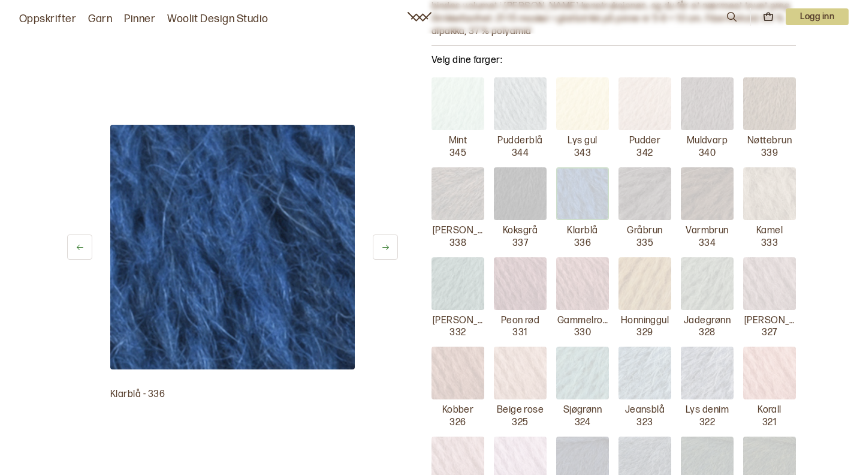
click at [384, 243] on icon at bounding box center [385, 247] width 9 height 9
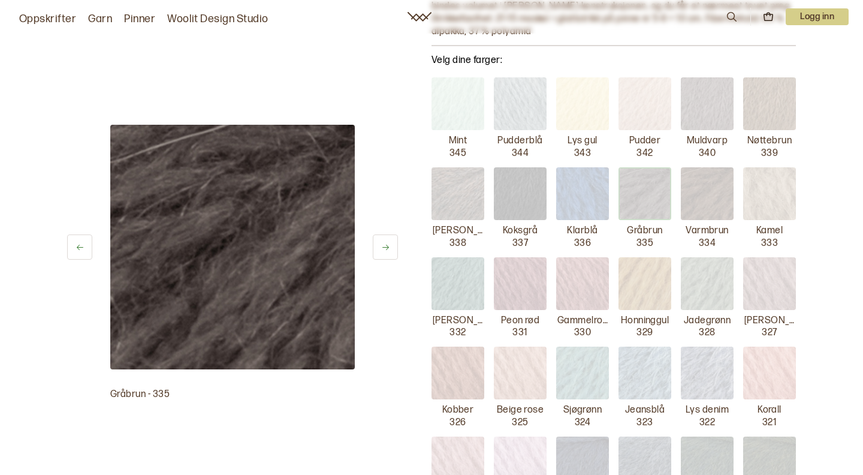
click at [384, 243] on icon at bounding box center [385, 247] width 9 height 9
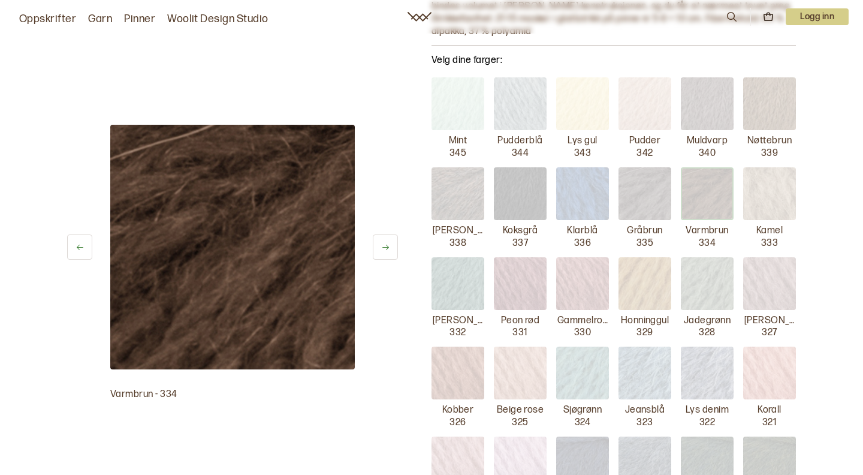
click at [384, 243] on icon at bounding box center [385, 247] width 9 height 9
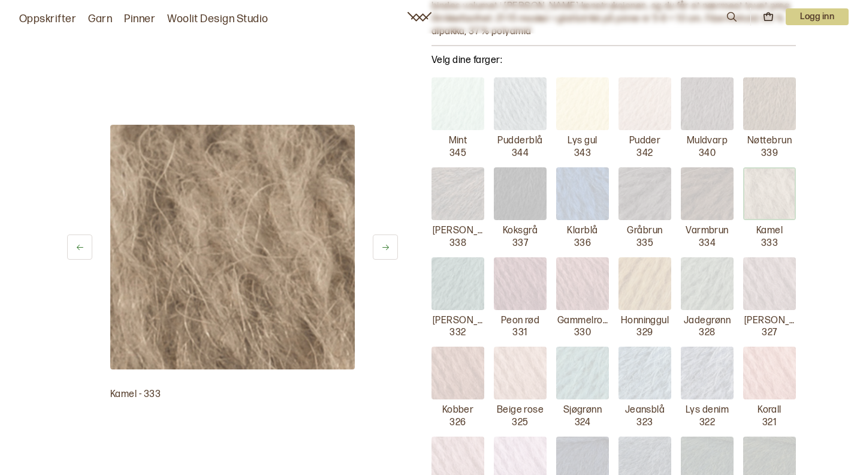
click at [384, 243] on icon at bounding box center [385, 247] width 9 height 9
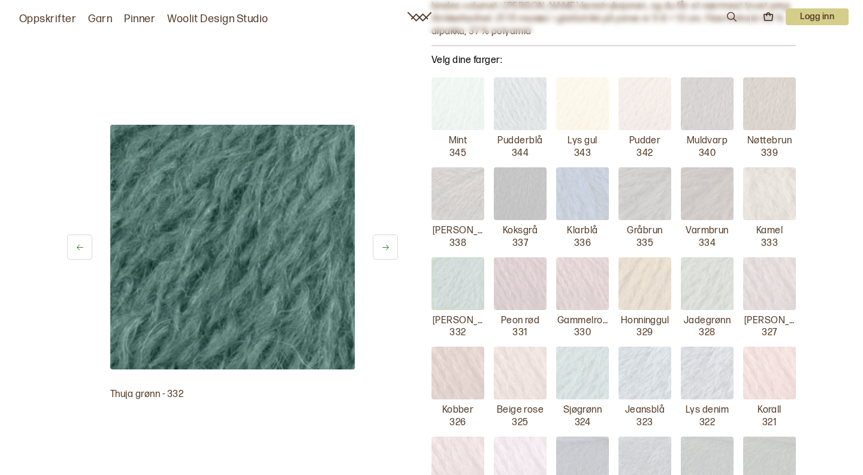
click at [384, 243] on icon at bounding box center [385, 247] width 9 height 9
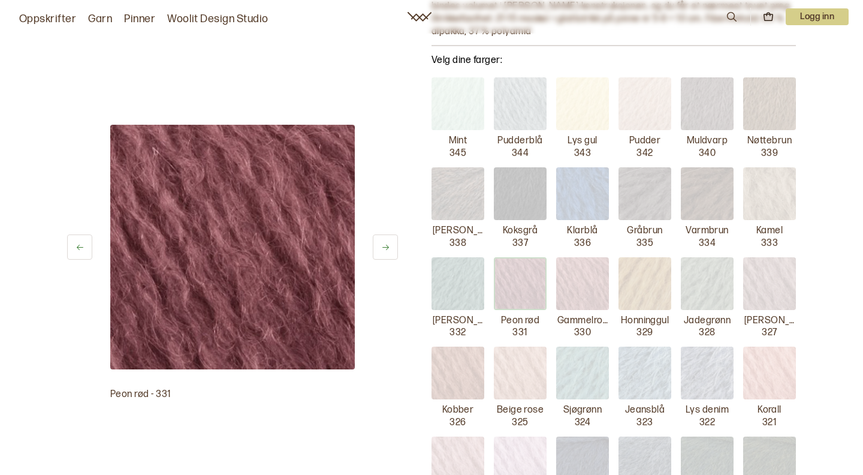
click at [384, 243] on icon at bounding box center [385, 247] width 9 height 9
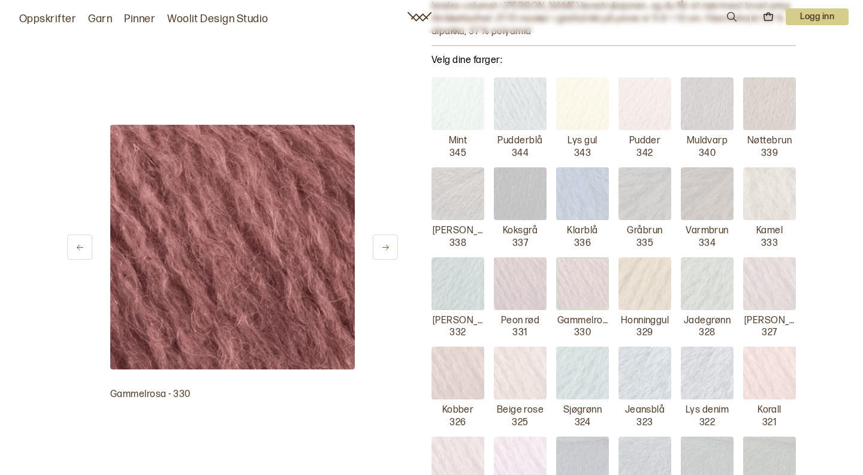
click at [384, 243] on icon at bounding box center [385, 247] width 9 height 9
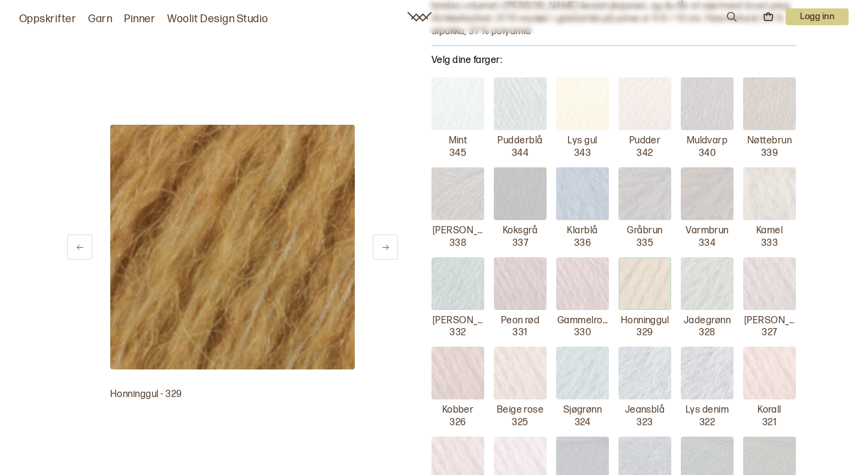
click at [384, 243] on icon at bounding box center [385, 247] width 9 height 9
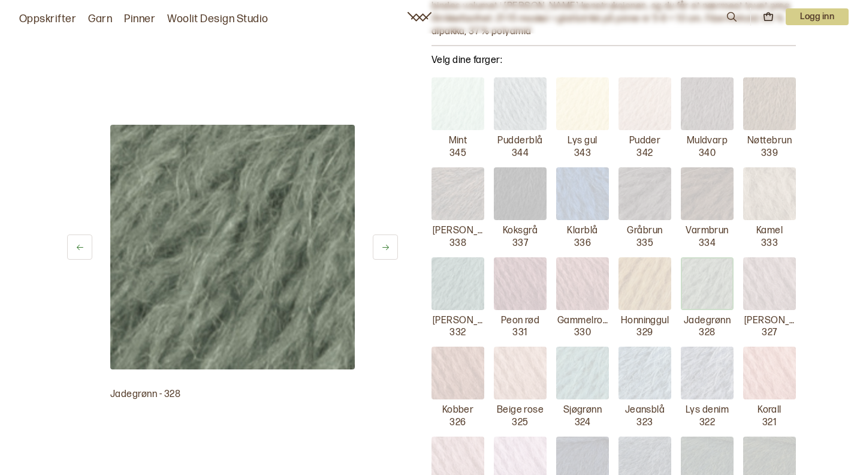
click at [384, 243] on icon at bounding box center [385, 247] width 9 height 9
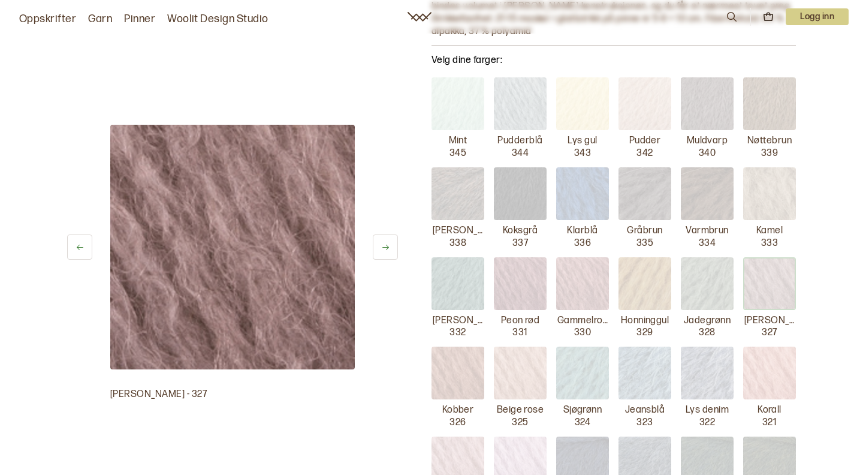
click at [384, 243] on icon at bounding box center [385, 247] width 9 height 9
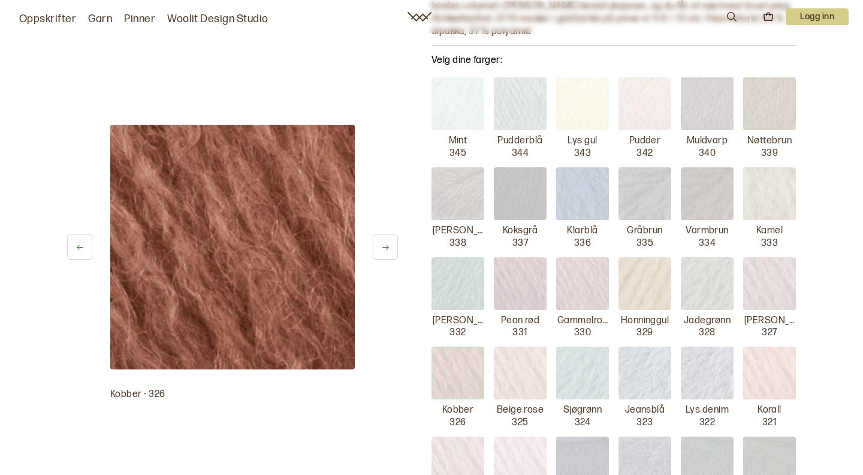
click at [384, 243] on icon at bounding box center [385, 247] width 9 height 9
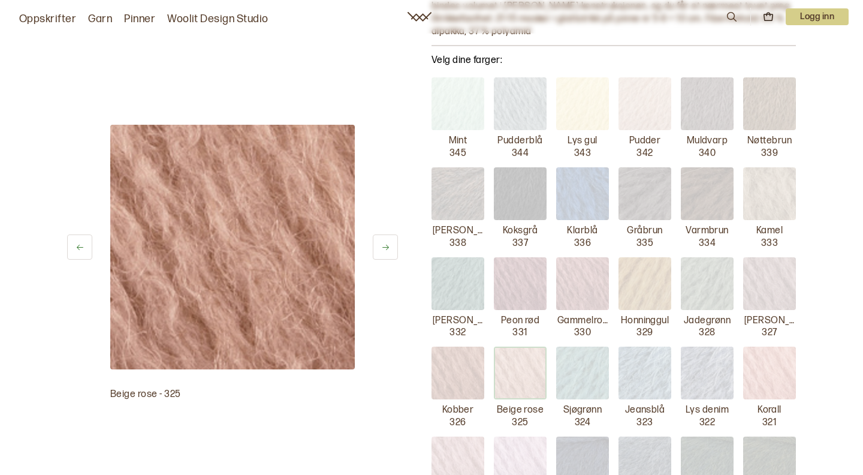
click at [384, 243] on icon at bounding box center [385, 247] width 9 height 9
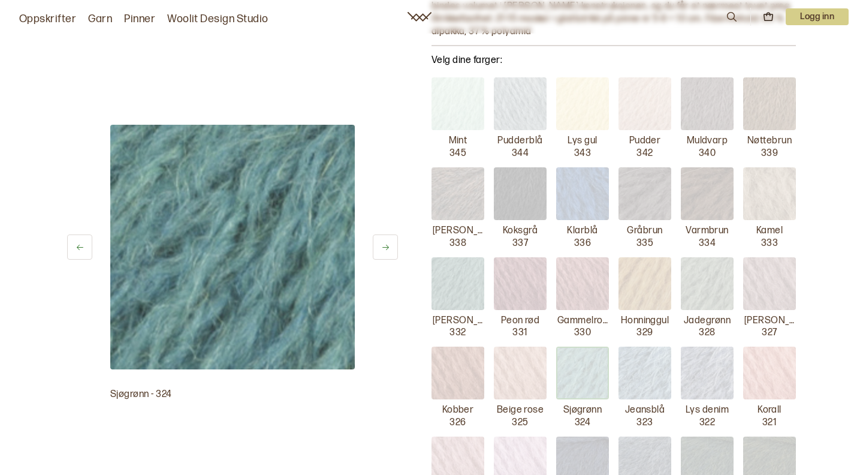
click at [384, 243] on icon at bounding box center [385, 247] width 9 height 9
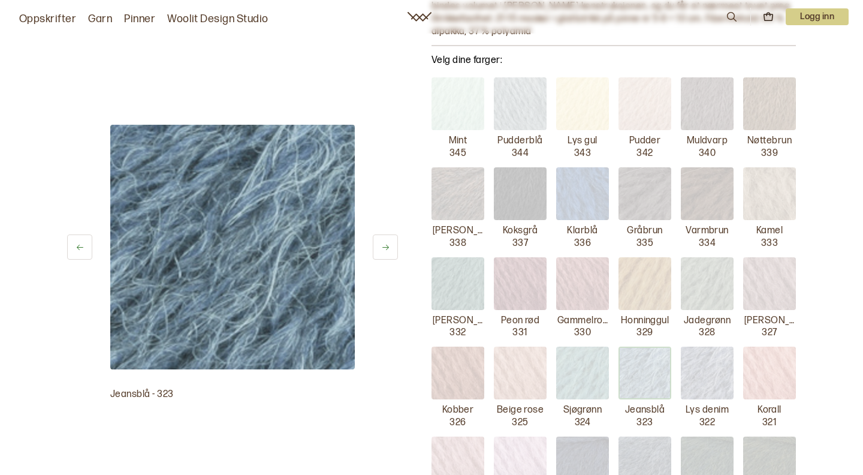
click at [384, 243] on icon at bounding box center [385, 247] width 9 height 9
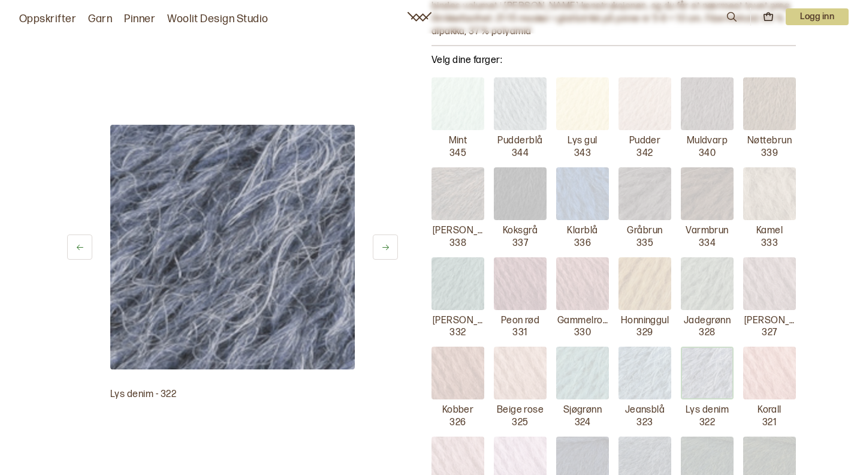
click at [384, 243] on icon at bounding box center [385, 247] width 9 height 9
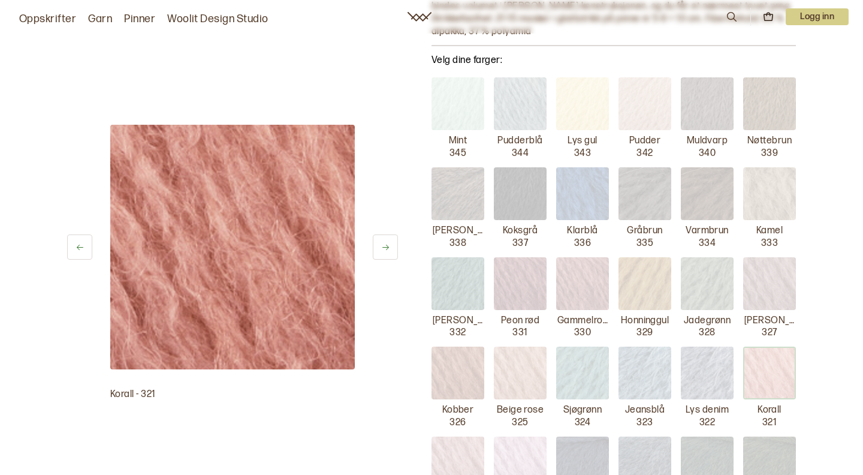
click at [384, 243] on icon at bounding box center [385, 247] width 9 height 9
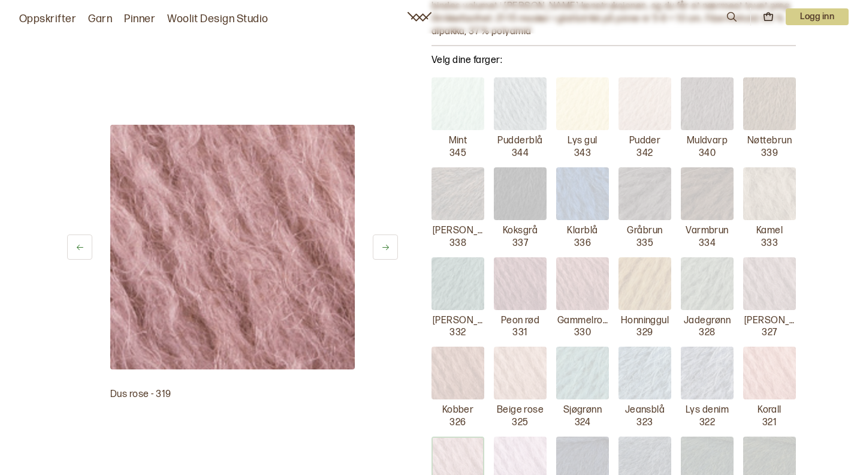
click at [384, 243] on icon at bounding box center [385, 247] width 9 height 9
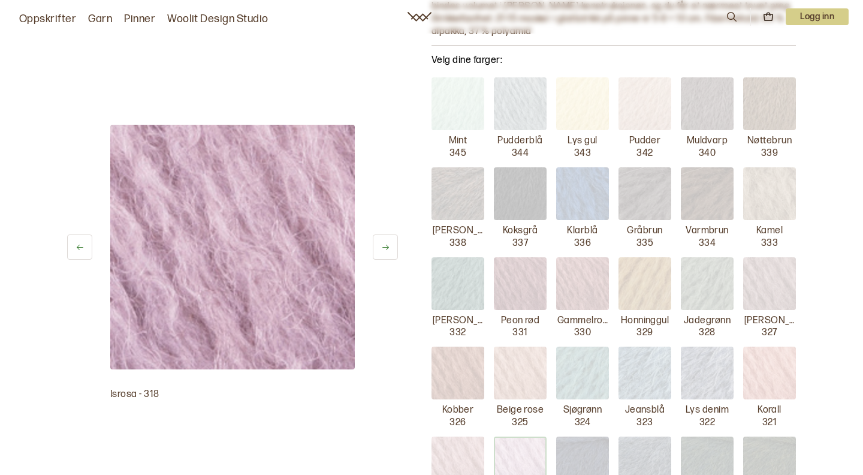
click at [384, 243] on icon at bounding box center [385, 247] width 9 height 9
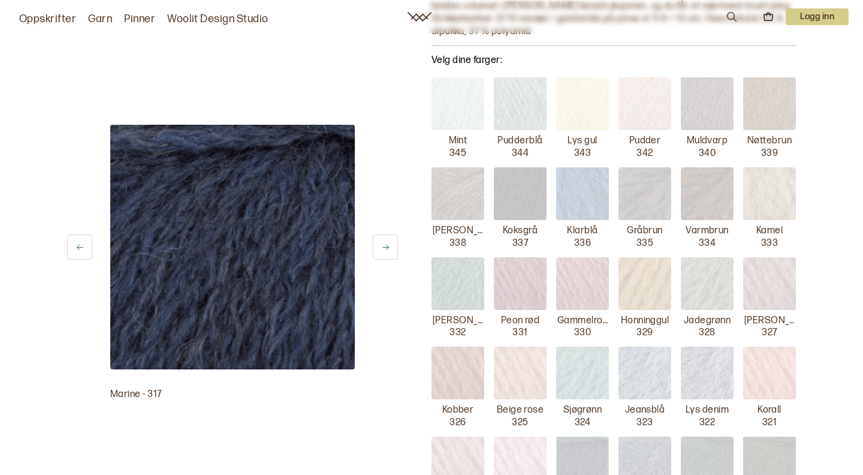
click at [384, 243] on icon at bounding box center [385, 247] width 9 height 9
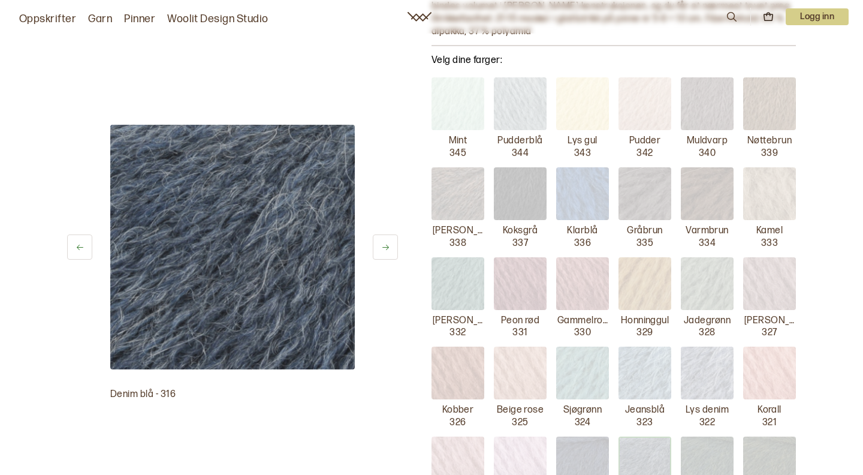
click at [384, 243] on icon at bounding box center [385, 247] width 9 height 9
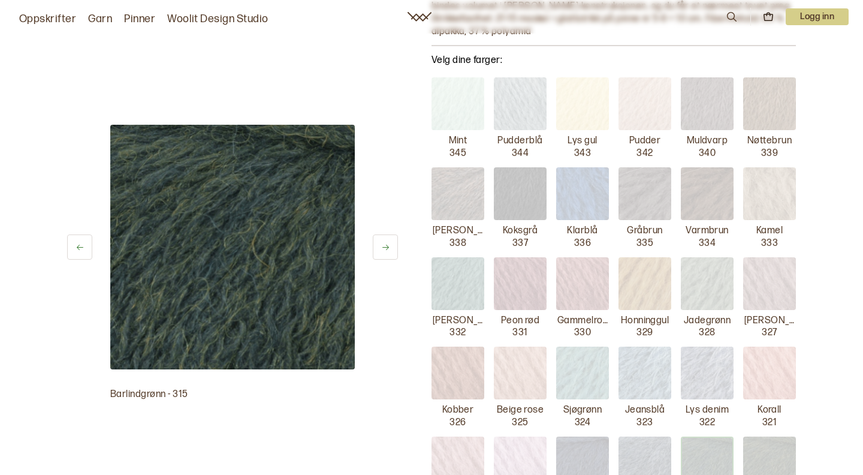
click at [384, 243] on icon at bounding box center [385, 247] width 9 height 9
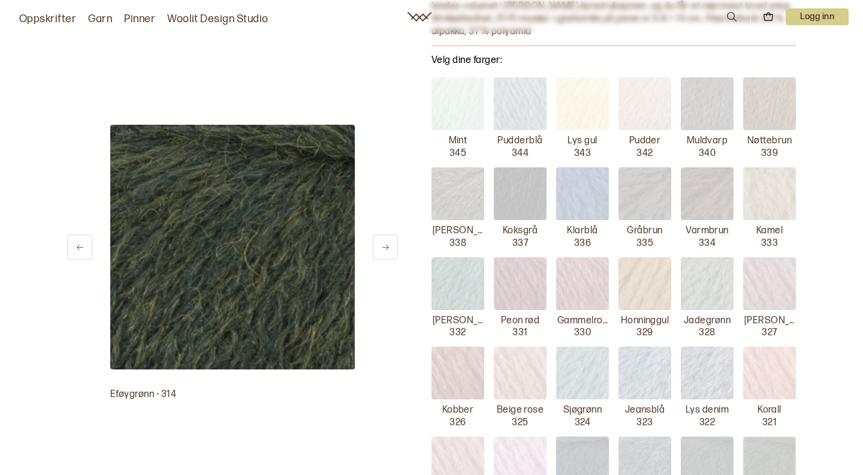
click at [384, 243] on icon at bounding box center [385, 247] width 9 height 9
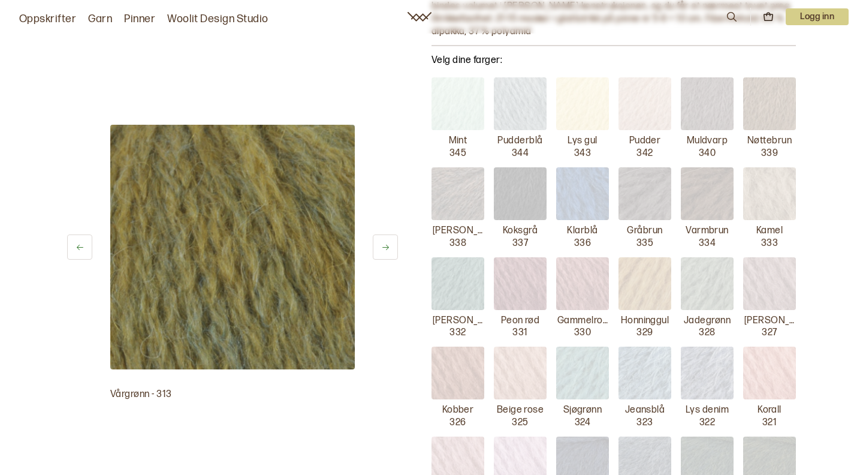
click at [384, 243] on icon at bounding box center [385, 247] width 9 height 9
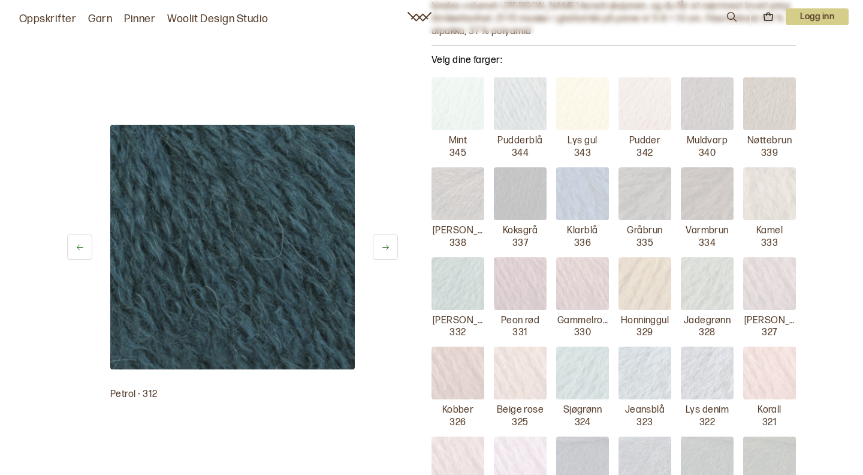
click at [384, 243] on icon at bounding box center [385, 247] width 9 height 9
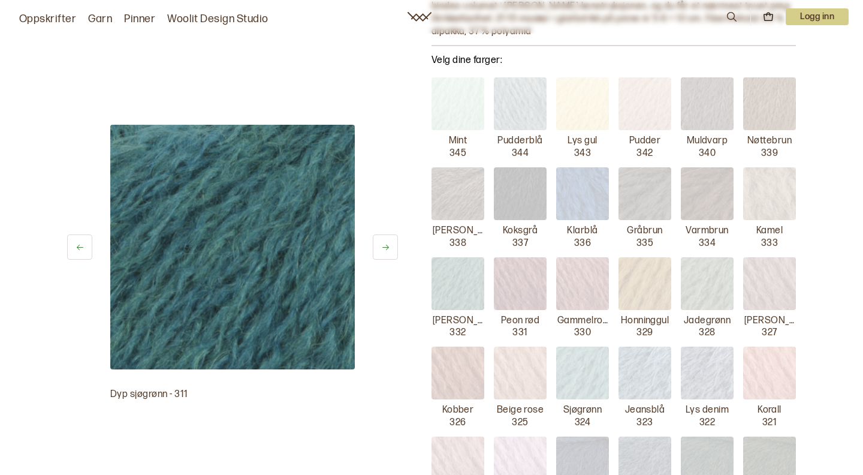
click at [384, 243] on icon at bounding box center [385, 247] width 9 height 9
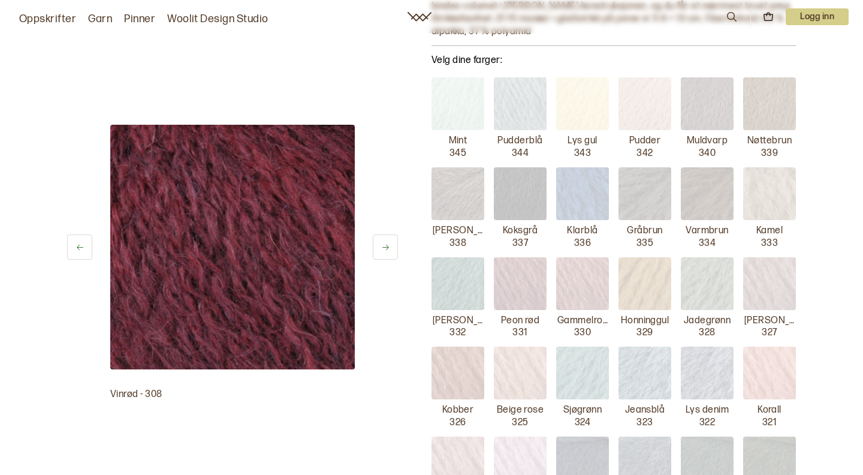
click at [384, 243] on icon at bounding box center [385, 247] width 9 height 9
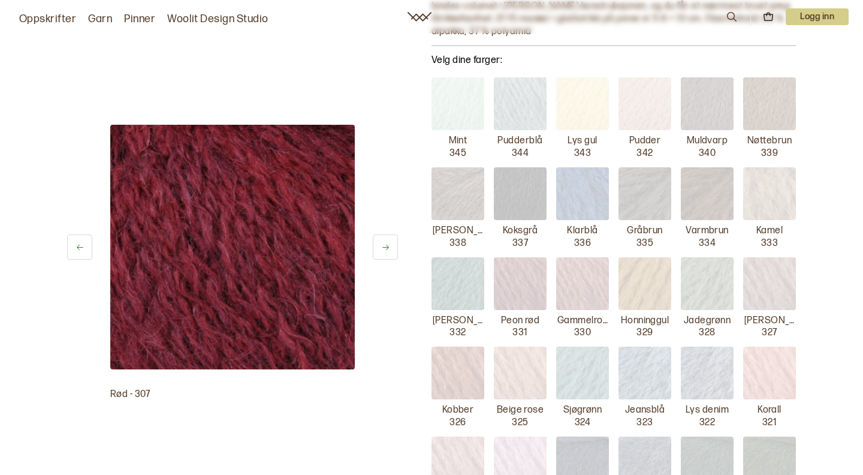
click at [384, 243] on icon at bounding box center [385, 247] width 9 height 9
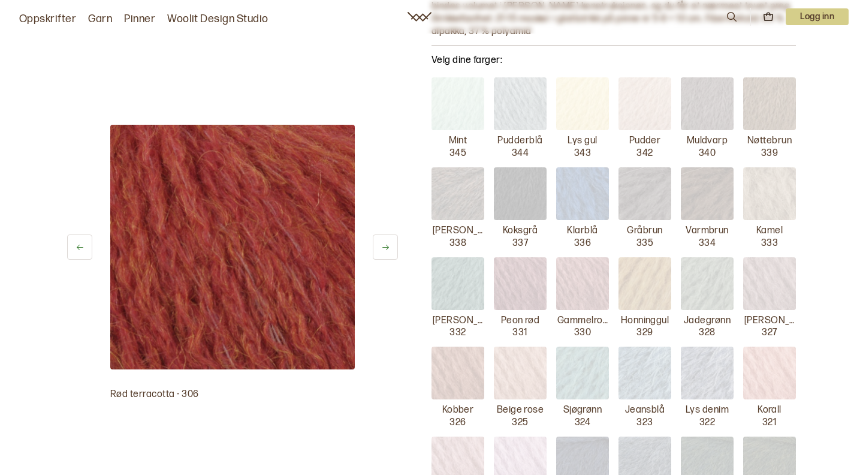
click at [384, 243] on icon at bounding box center [385, 247] width 9 height 9
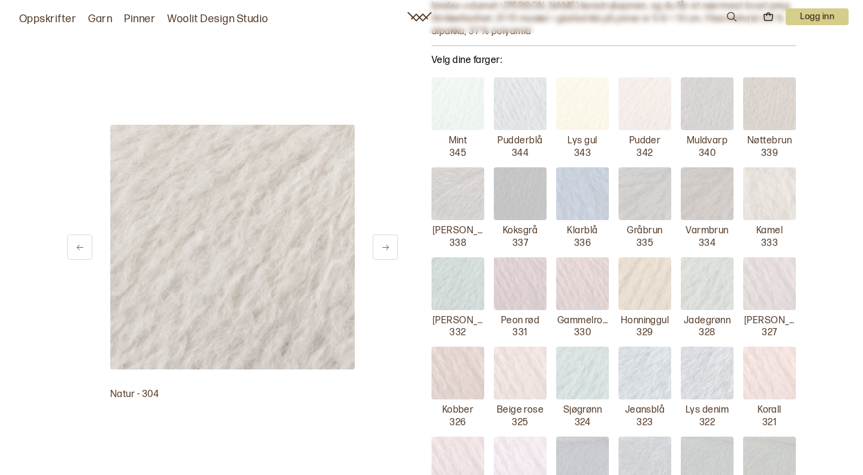
click at [384, 243] on icon at bounding box center [385, 247] width 9 height 9
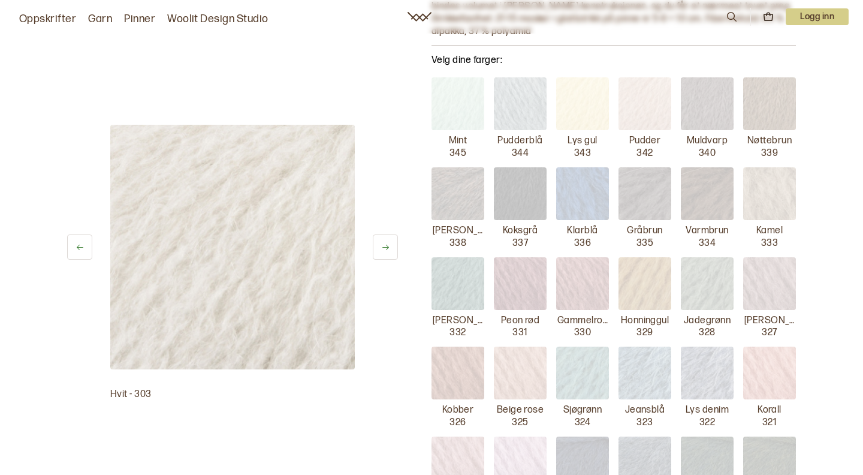
click at [384, 243] on icon at bounding box center [385, 247] width 9 height 9
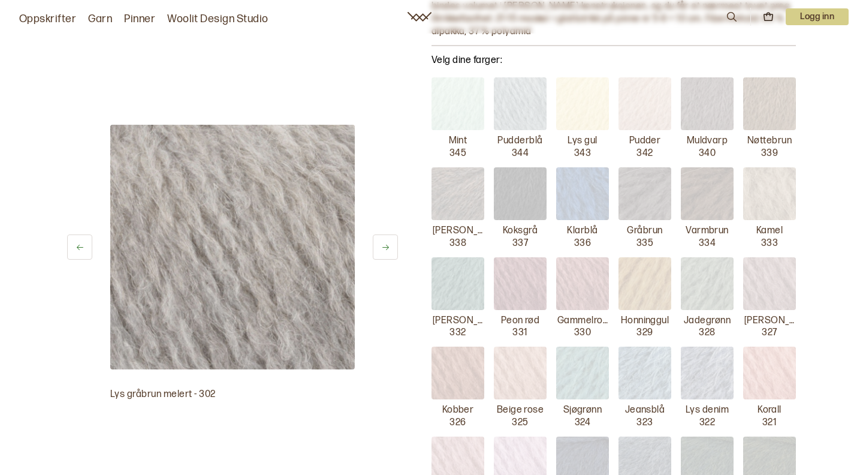
click at [384, 243] on icon at bounding box center [385, 247] width 9 height 9
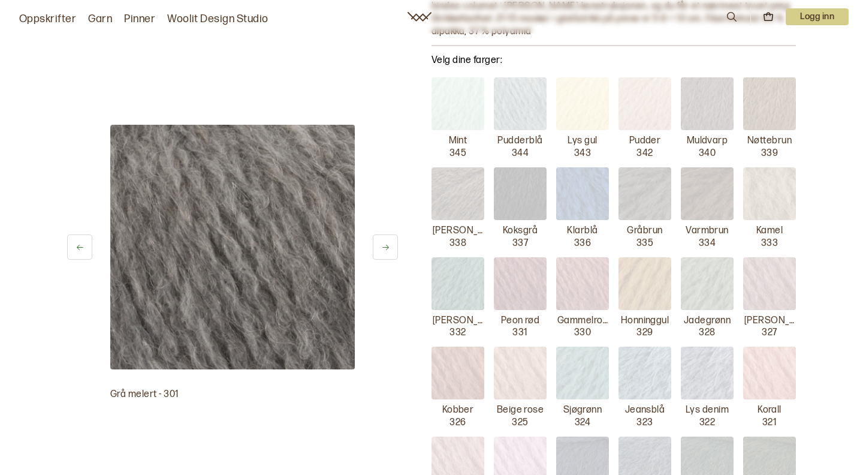
click at [384, 243] on icon at bounding box center [385, 247] width 9 height 9
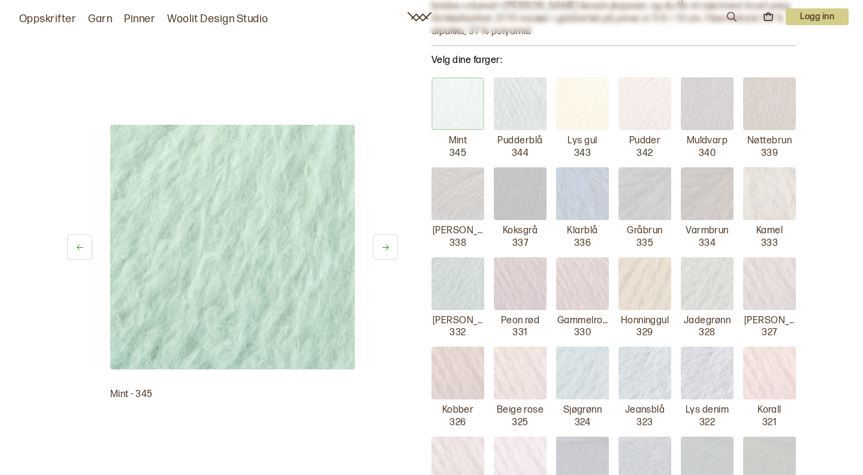
click at [384, 243] on icon at bounding box center [385, 247] width 9 height 9
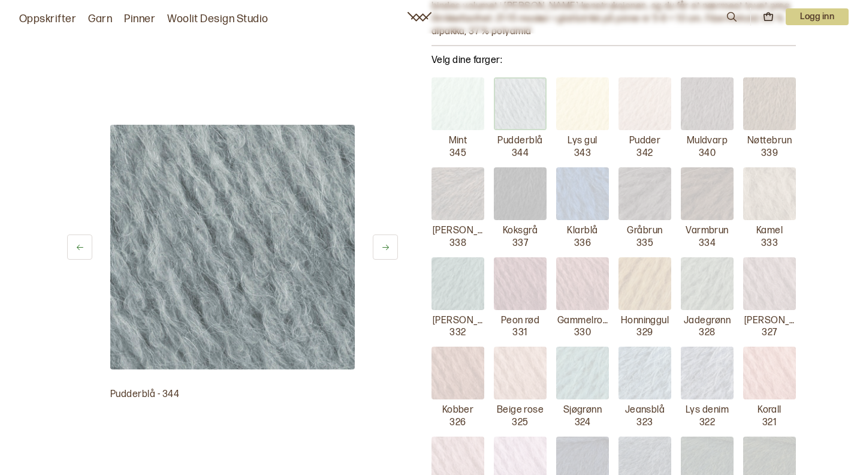
click at [384, 243] on icon at bounding box center [385, 247] width 9 height 9
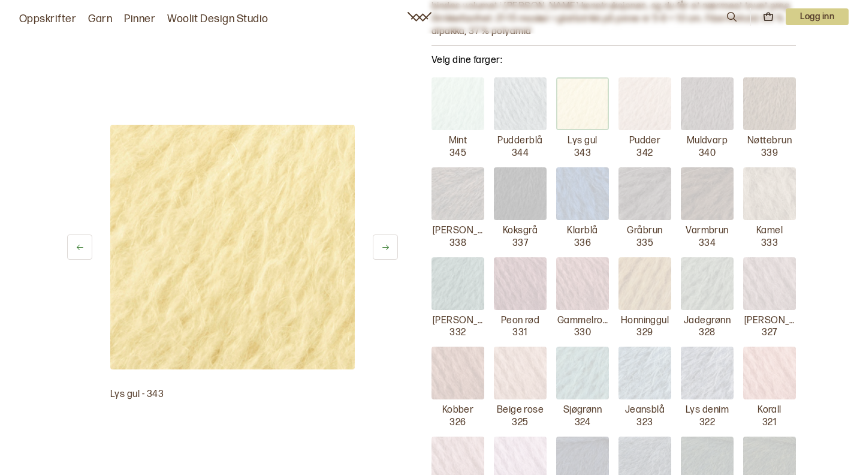
click at [384, 243] on icon at bounding box center [385, 247] width 9 height 9
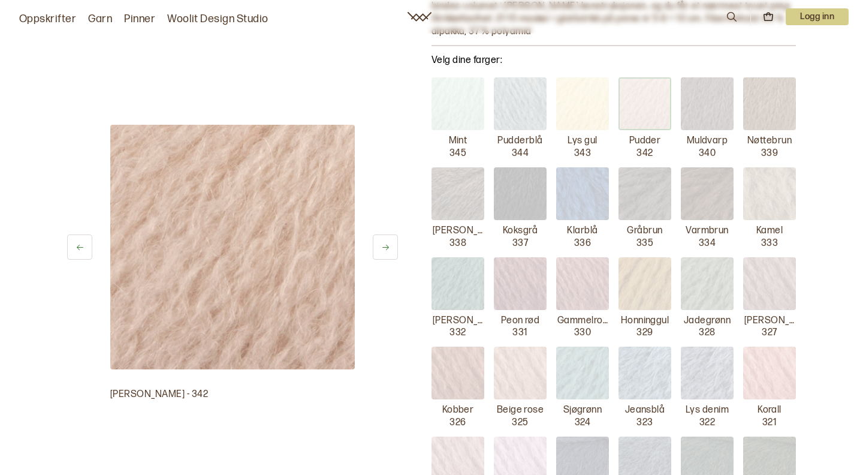
click at [384, 243] on icon at bounding box center [385, 247] width 9 height 9
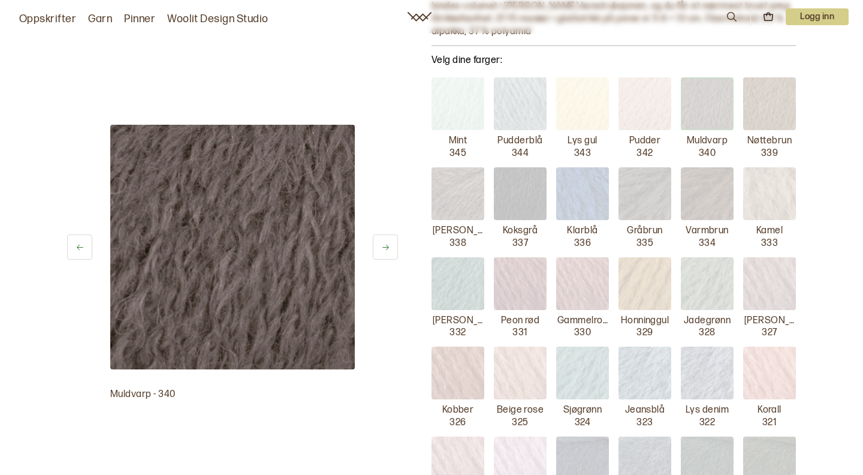
click at [384, 243] on icon at bounding box center [385, 247] width 9 height 9
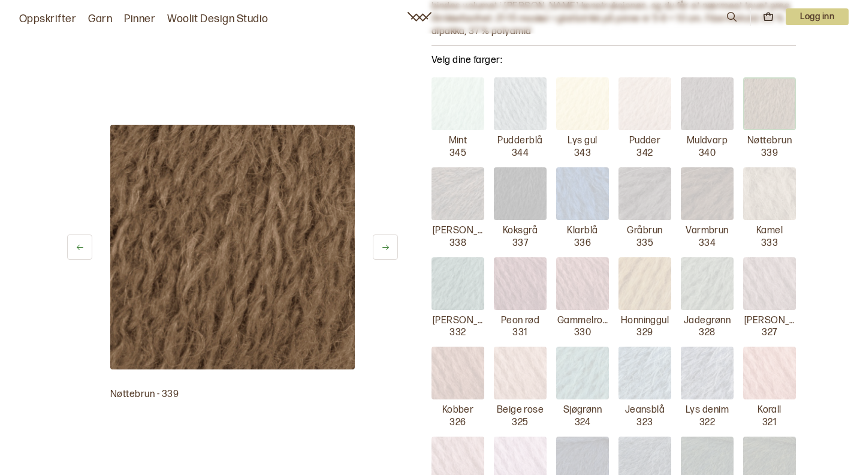
click at [384, 243] on icon at bounding box center [385, 247] width 9 height 9
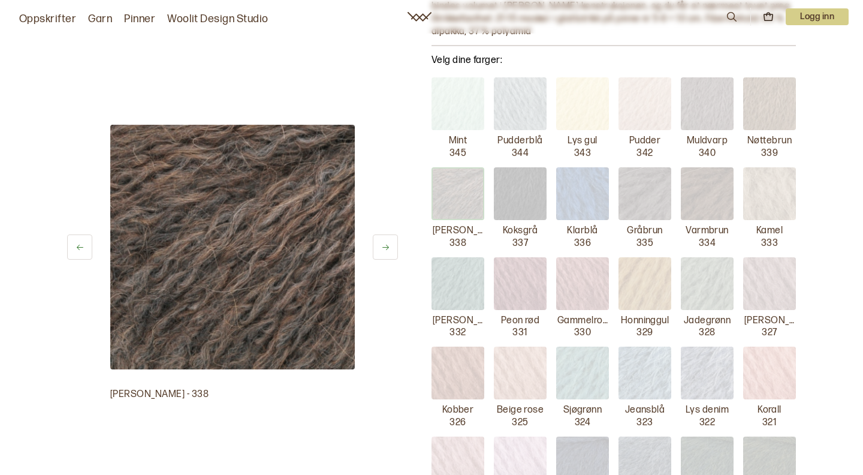
click at [384, 243] on icon at bounding box center [385, 247] width 9 height 9
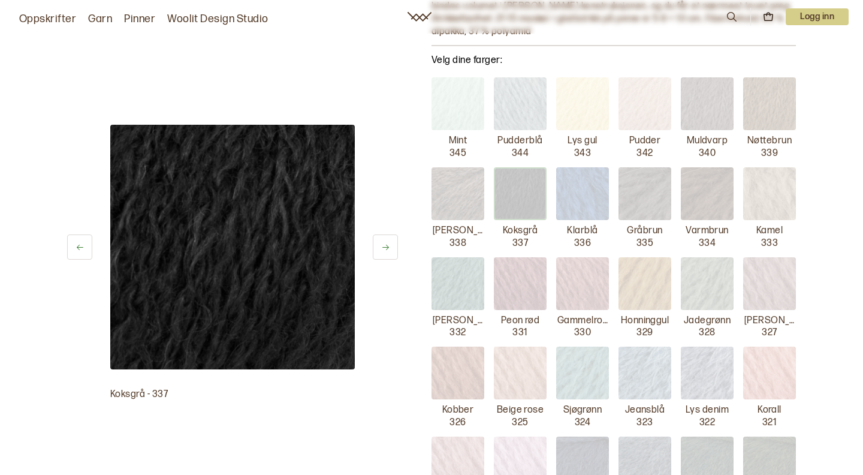
click at [384, 243] on icon at bounding box center [385, 247] width 9 height 9
